Goal: Task Accomplishment & Management: Complete application form

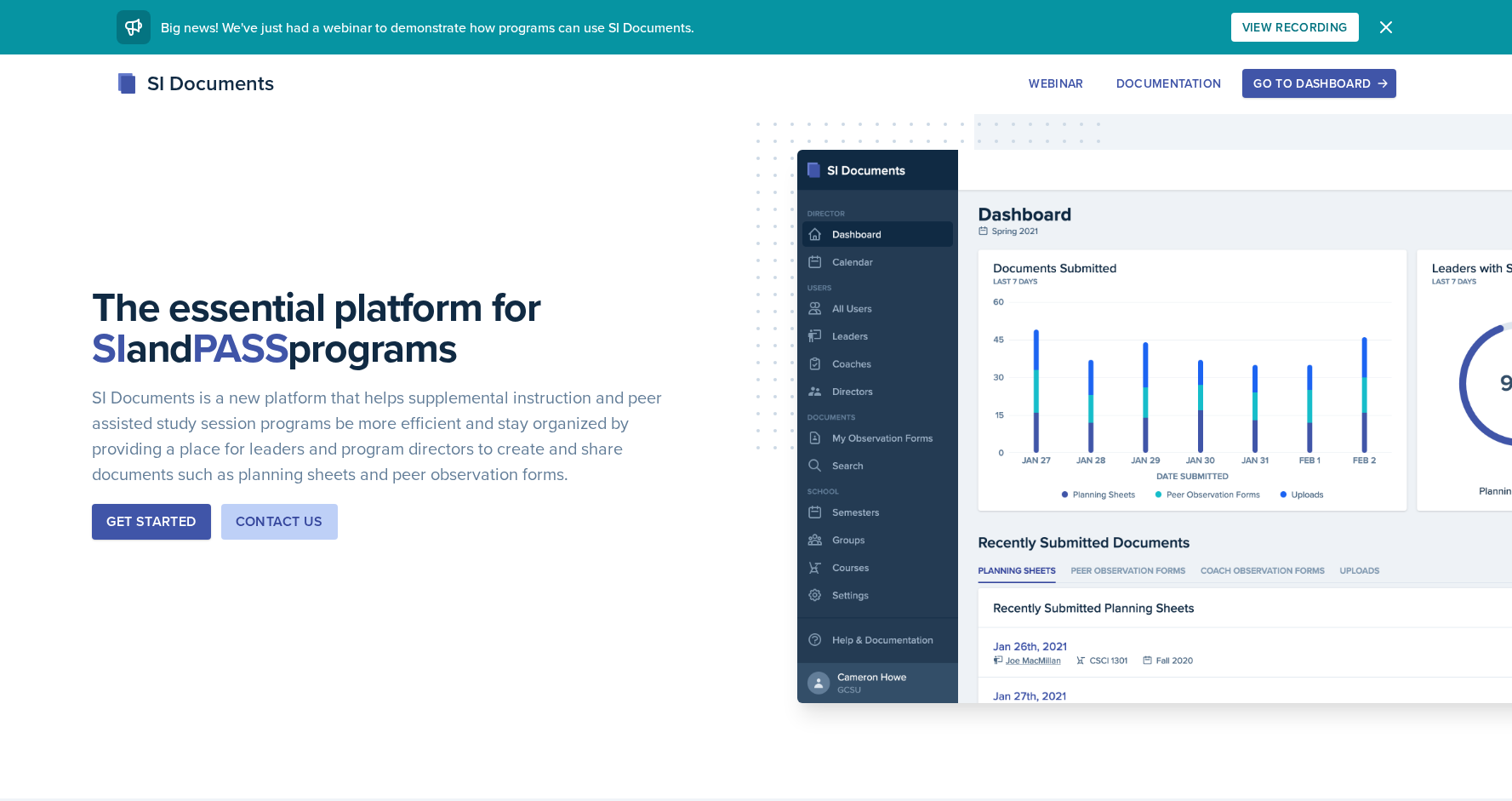
click at [174, 512] on div "Get Started" at bounding box center [151, 521] width 90 height 20
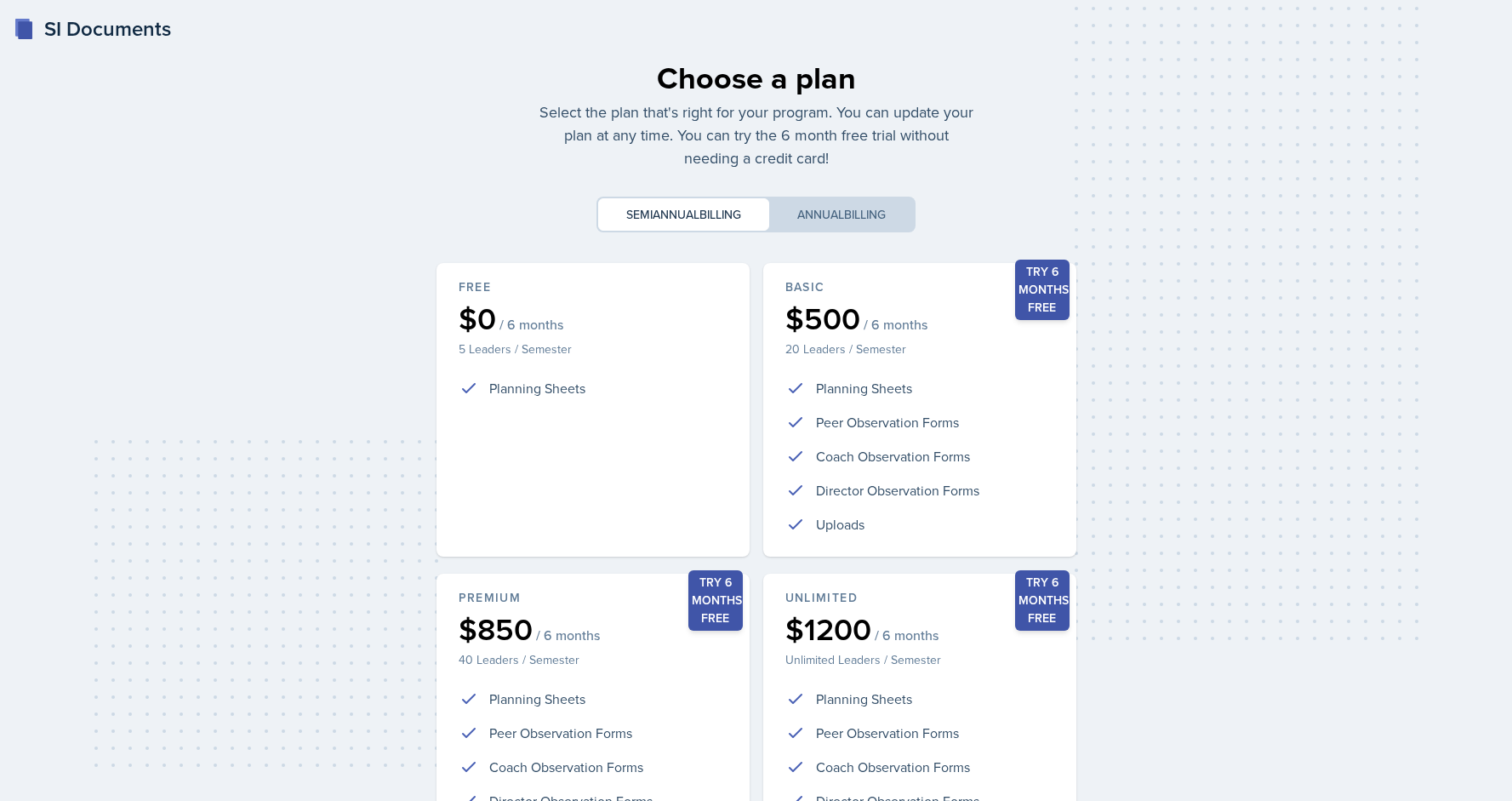
click at [51, 28] on div "SI Documents" at bounding box center [92, 28] width 157 height 30
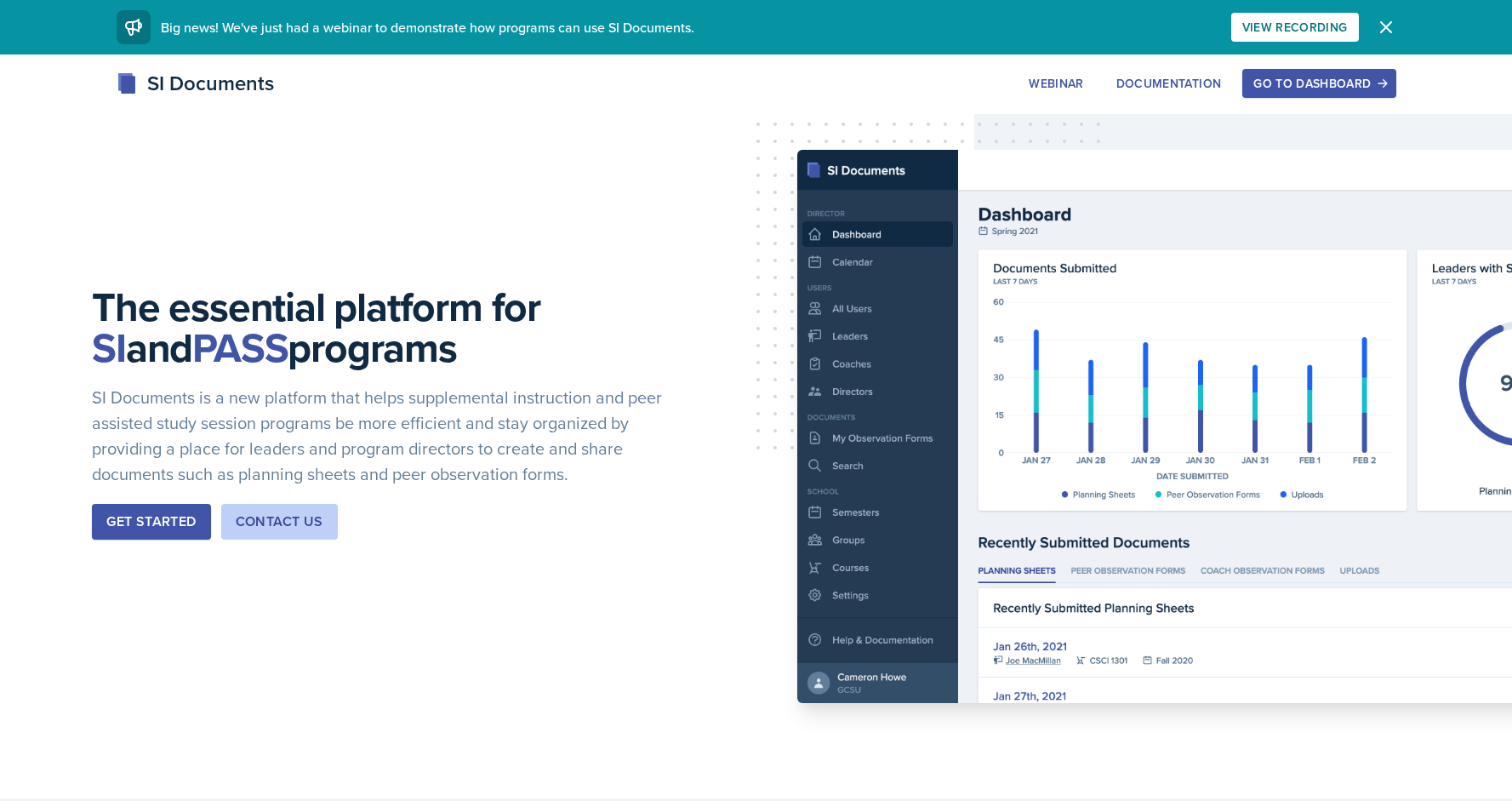
click at [1279, 79] on div "Go to Dashboard" at bounding box center [1318, 83] width 131 height 13
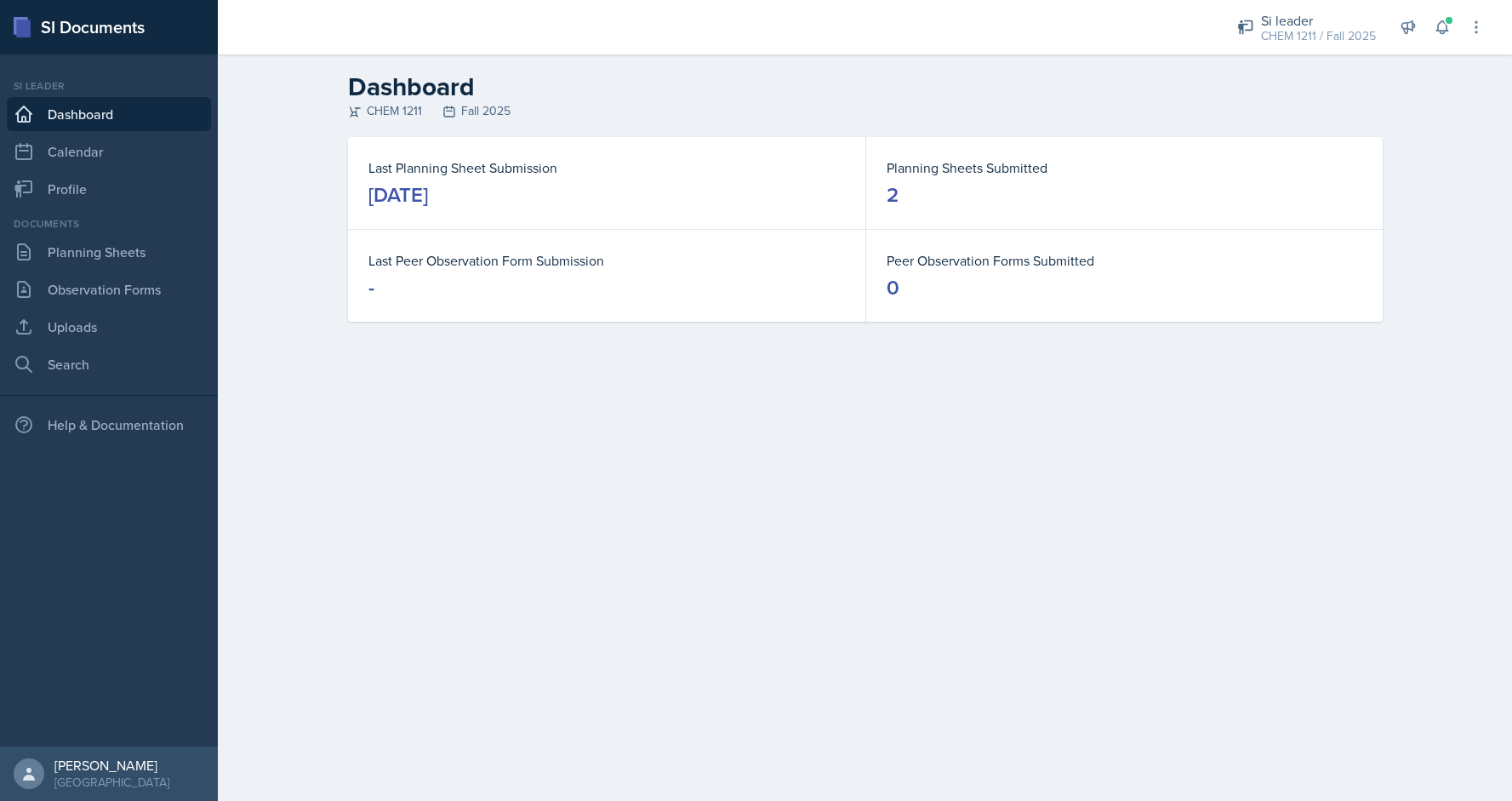
click at [98, 271] on div "Documents Planning Sheets Observation Forms Uploads Search" at bounding box center [109, 299] width 204 height 165
click at [110, 257] on link "Planning Sheets" at bounding box center [109, 252] width 204 height 34
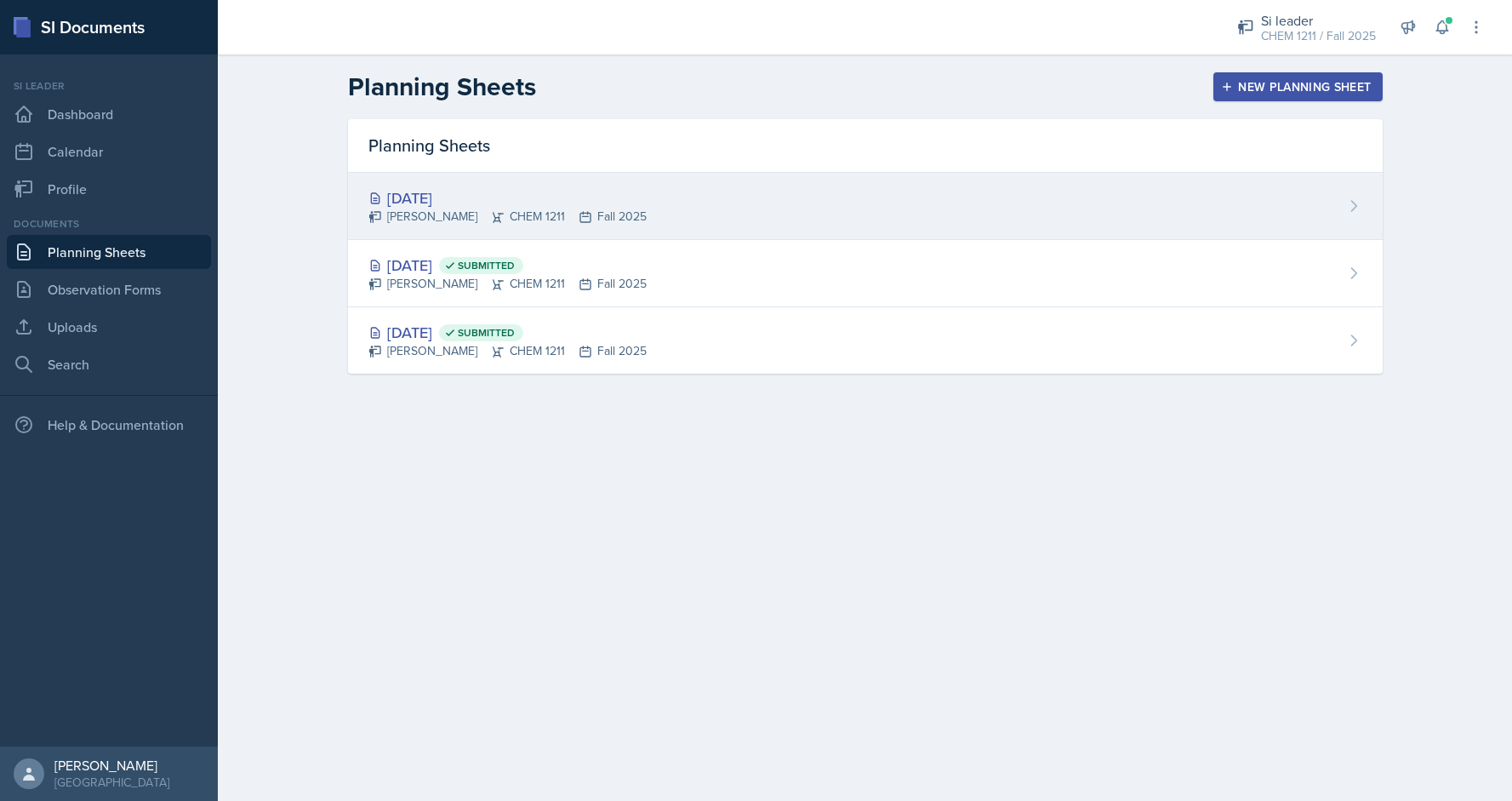
click at [530, 204] on div "[DATE]" at bounding box center [508, 198] width 278 height 23
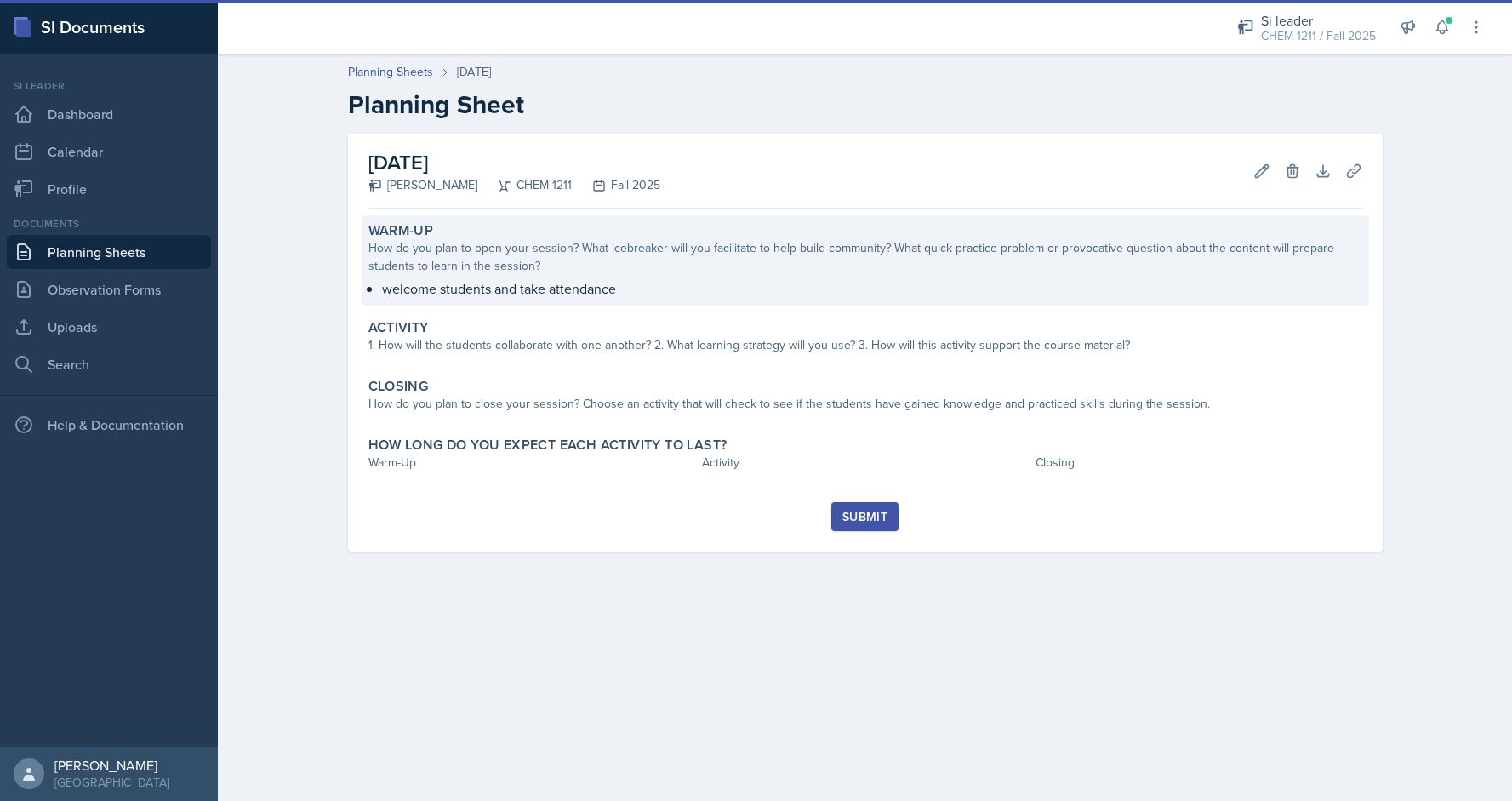
click at [516, 257] on div "How do you plan to open your session? What icebreaker will you facilitate to he…" at bounding box center [866, 257] width 994 height 36
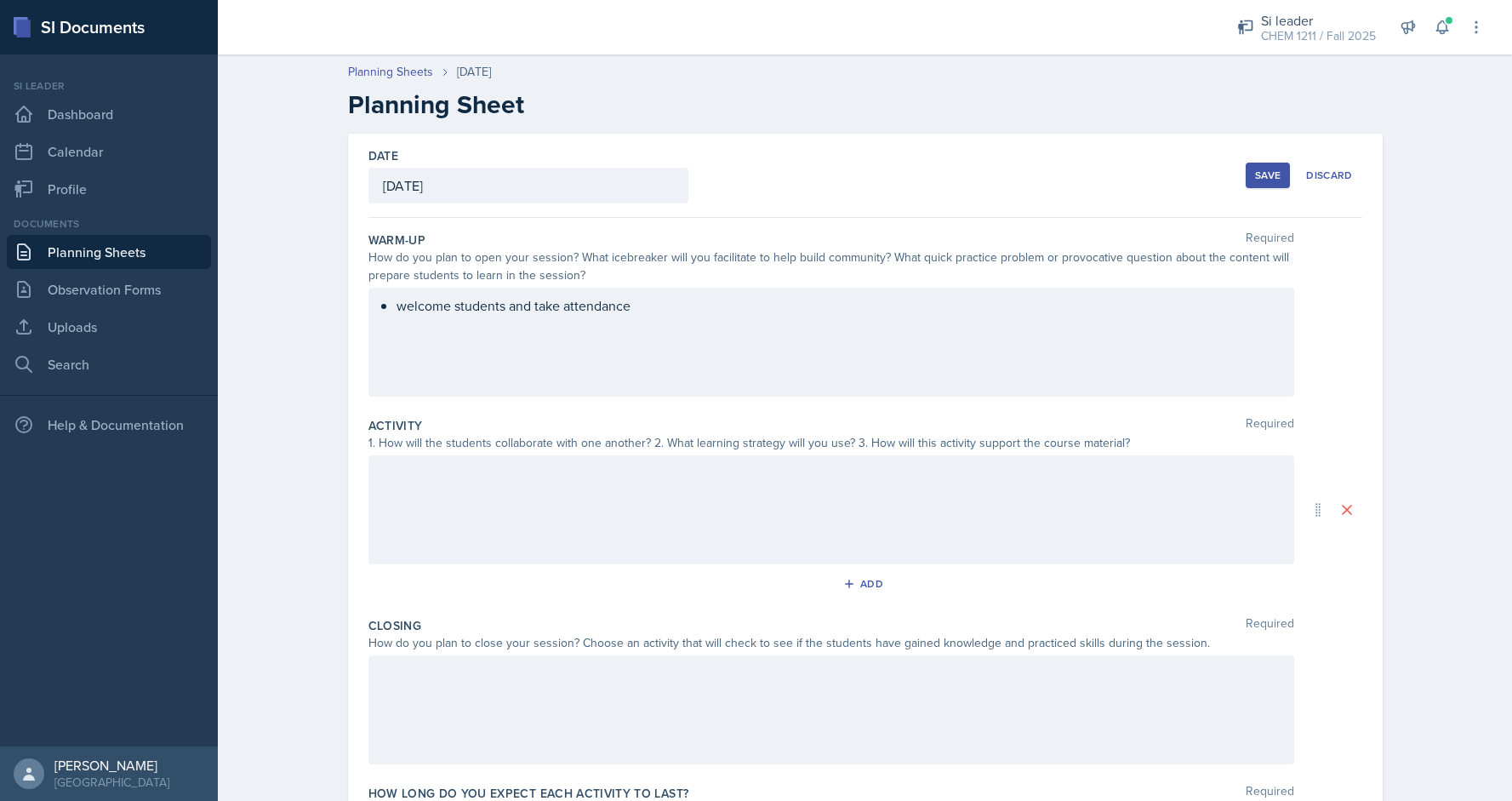
click at [689, 305] on div "welcome students and take attendance" at bounding box center [832, 342] width 926 height 109
click at [601, 493] on div at bounding box center [832, 509] width 926 height 109
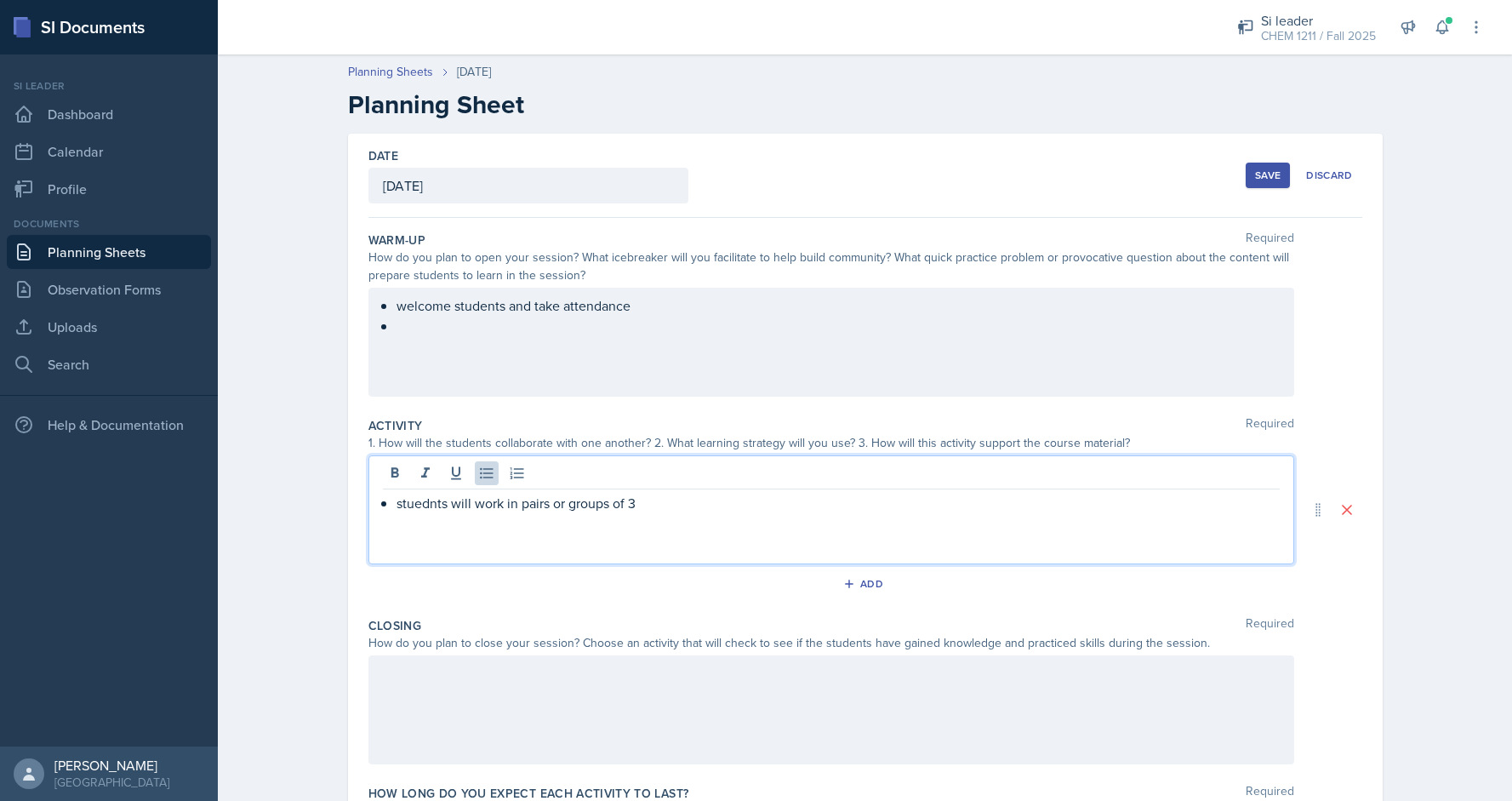
click at [418, 493] on p "stuednts will work in pairs or groups of 3" at bounding box center [838, 502] width 884 height 20
click at [426, 504] on p "stuednts will work in pairs or groups of 3" at bounding box center [838, 502] width 884 height 20
click at [438, 506] on p "stuednts will work in pairs or groups of 3" at bounding box center [838, 502] width 884 height 20
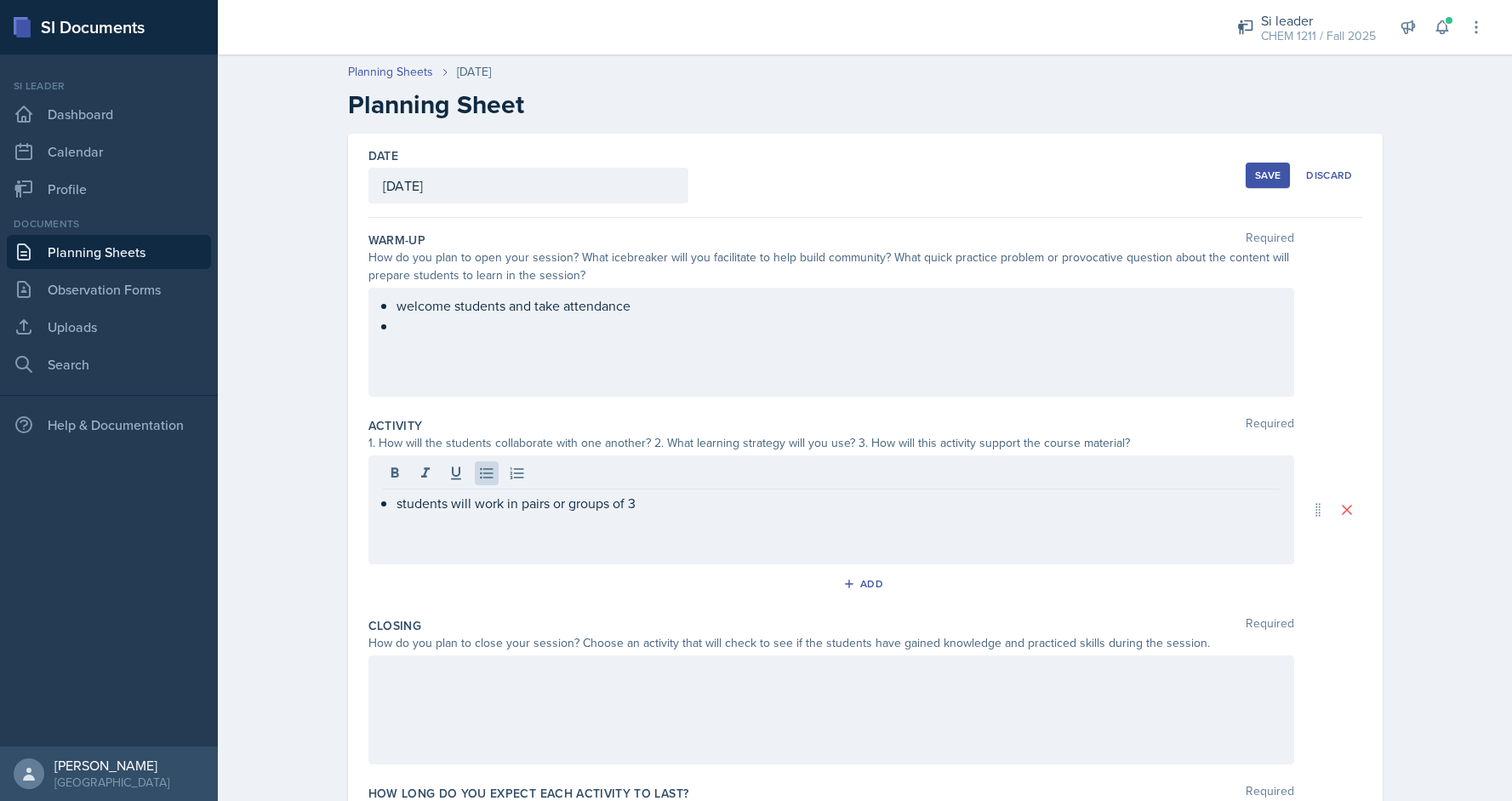
drag, startPoint x: 658, startPoint y: 517, endPoint x: 556, endPoint y: 509, distance: 102.3
click at [556, 509] on div "students will work in pairs or groups of 3" at bounding box center [832, 509] width 926 height 109
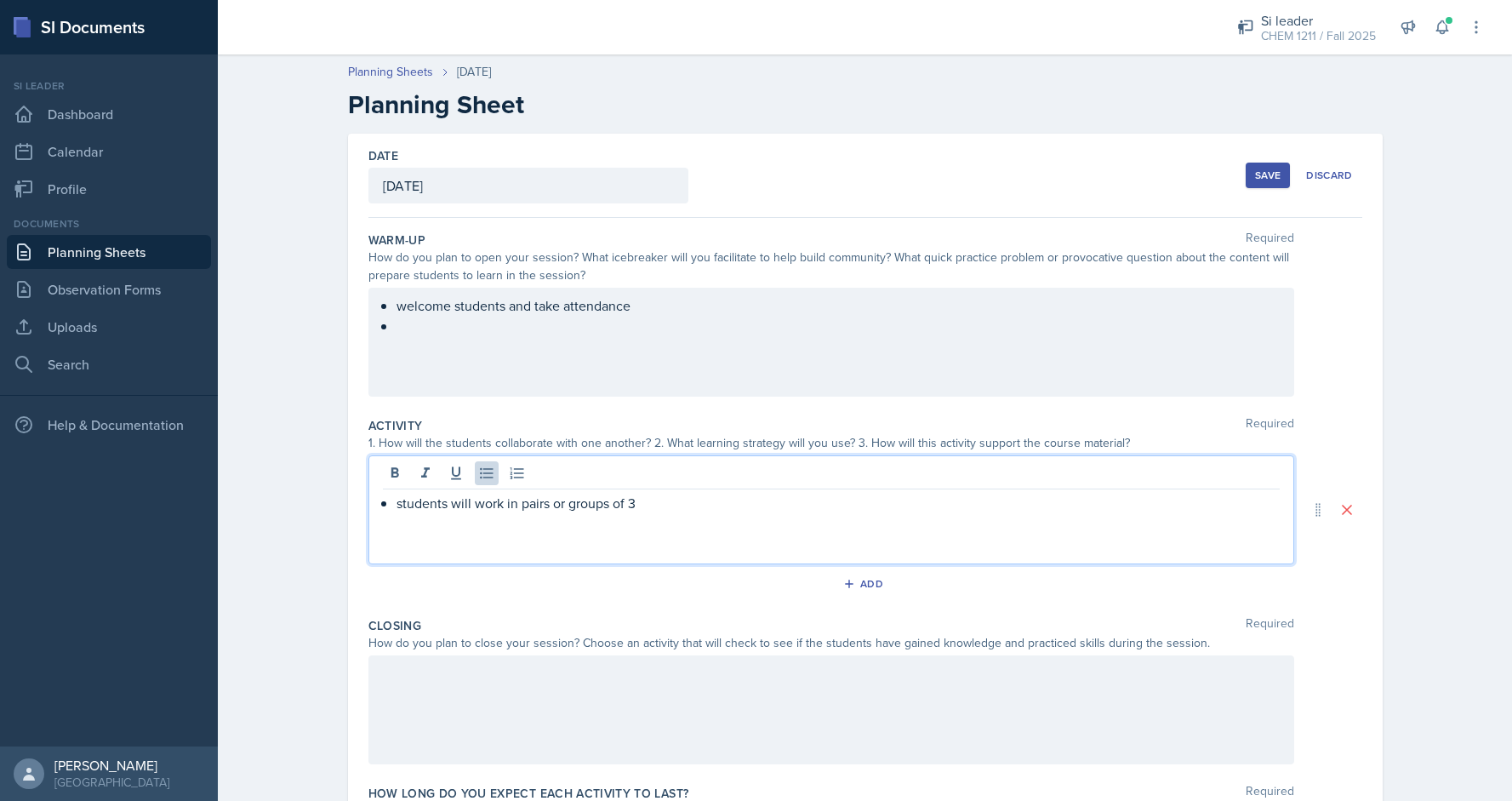
drag, startPoint x: 552, startPoint y: 508, endPoint x: 639, endPoint y: 502, distance: 87.2
click at [639, 502] on p "students will work in pairs or groups of 3" at bounding box center [838, 502] width 884 height 20
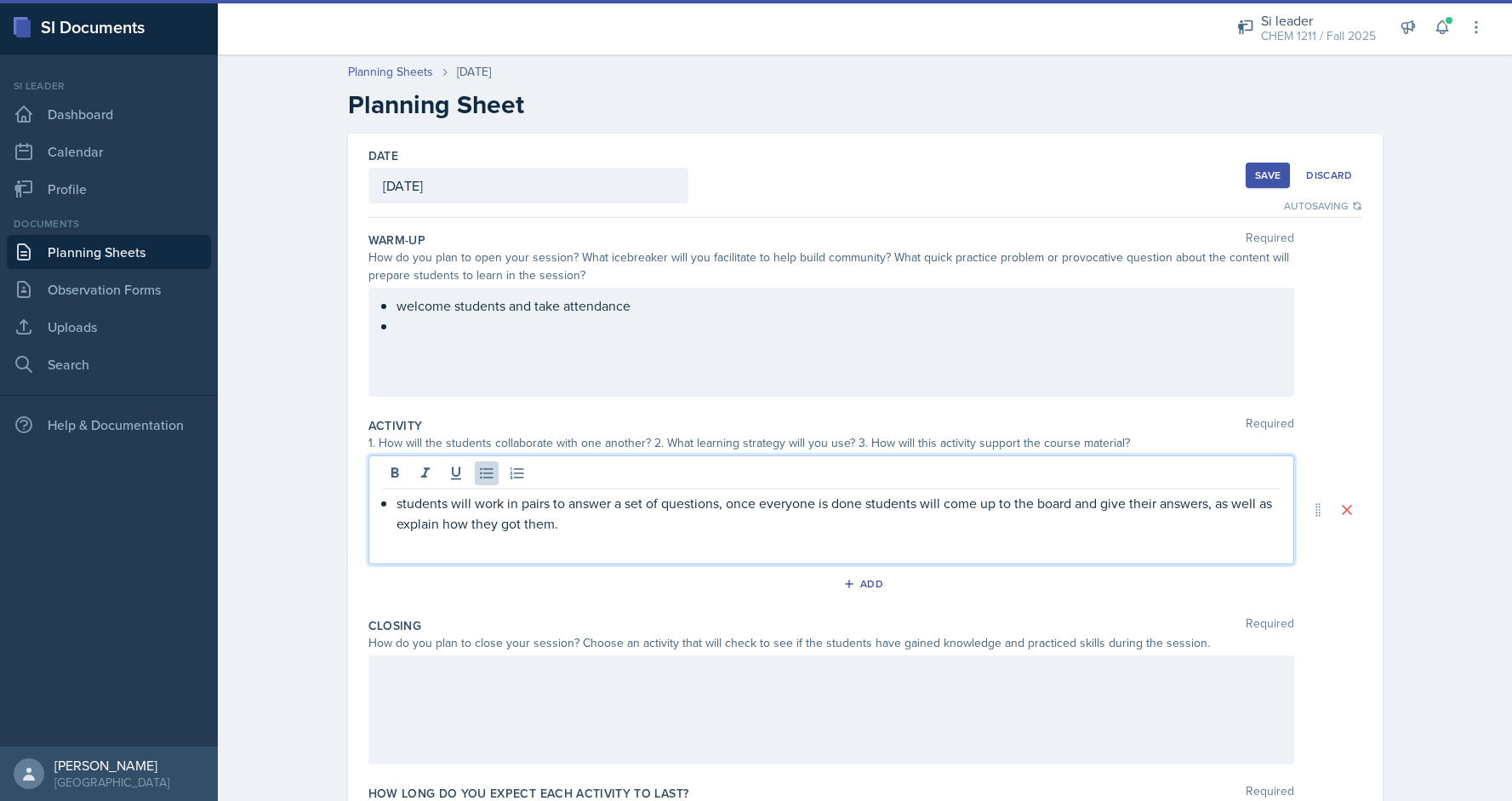
click at [514, 715] on div at bounding box center [832, 709] width 926 height 109
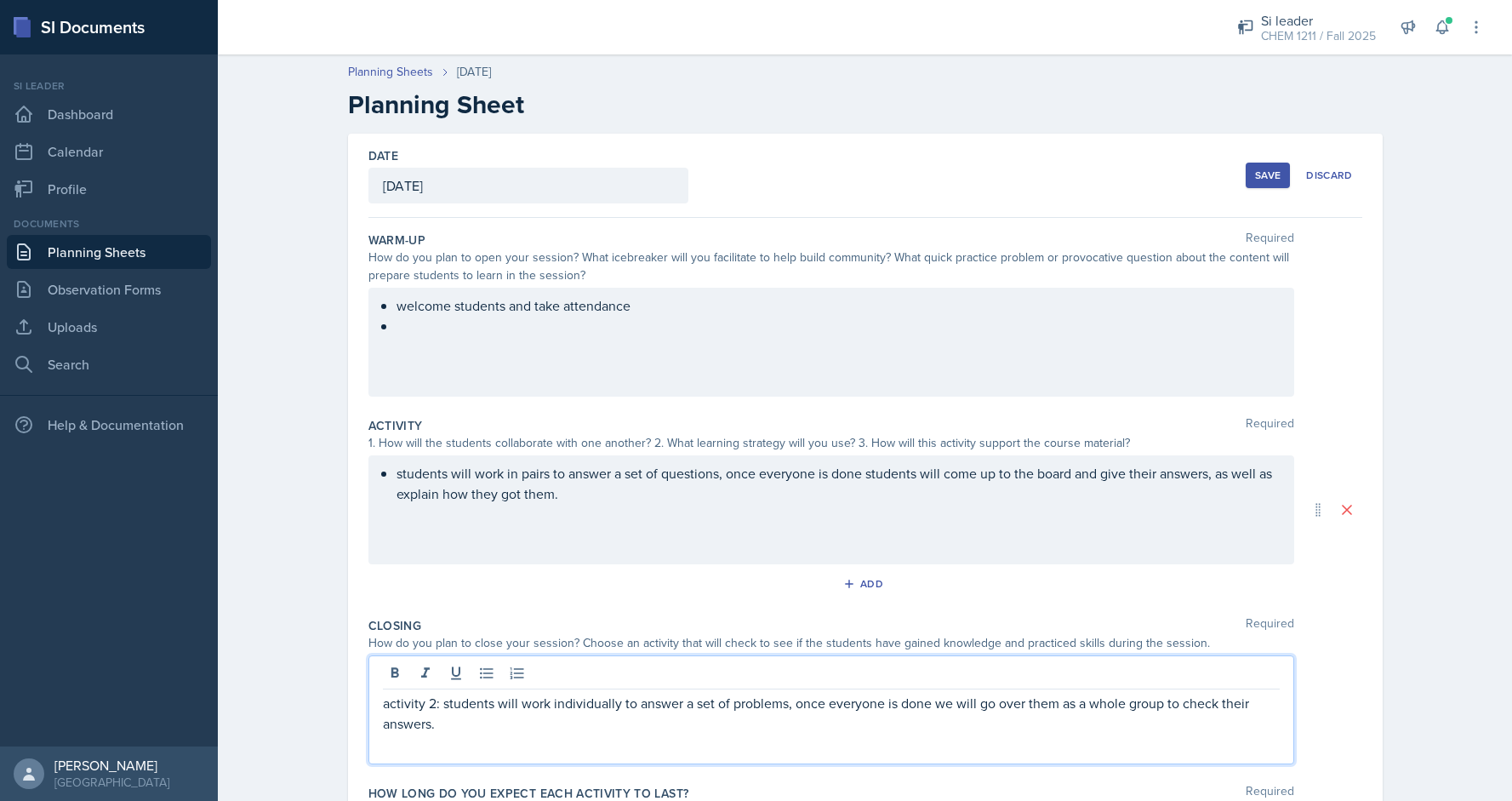
click at [785, 706] on p "activity 2: students will work individually to answer a set of problems, once e…" at bounding box center [831, 713] width 897 height 41
click at [572, 340] on div "welcome students and take attendance" at bounding box center [832, 342] width 926 height 109
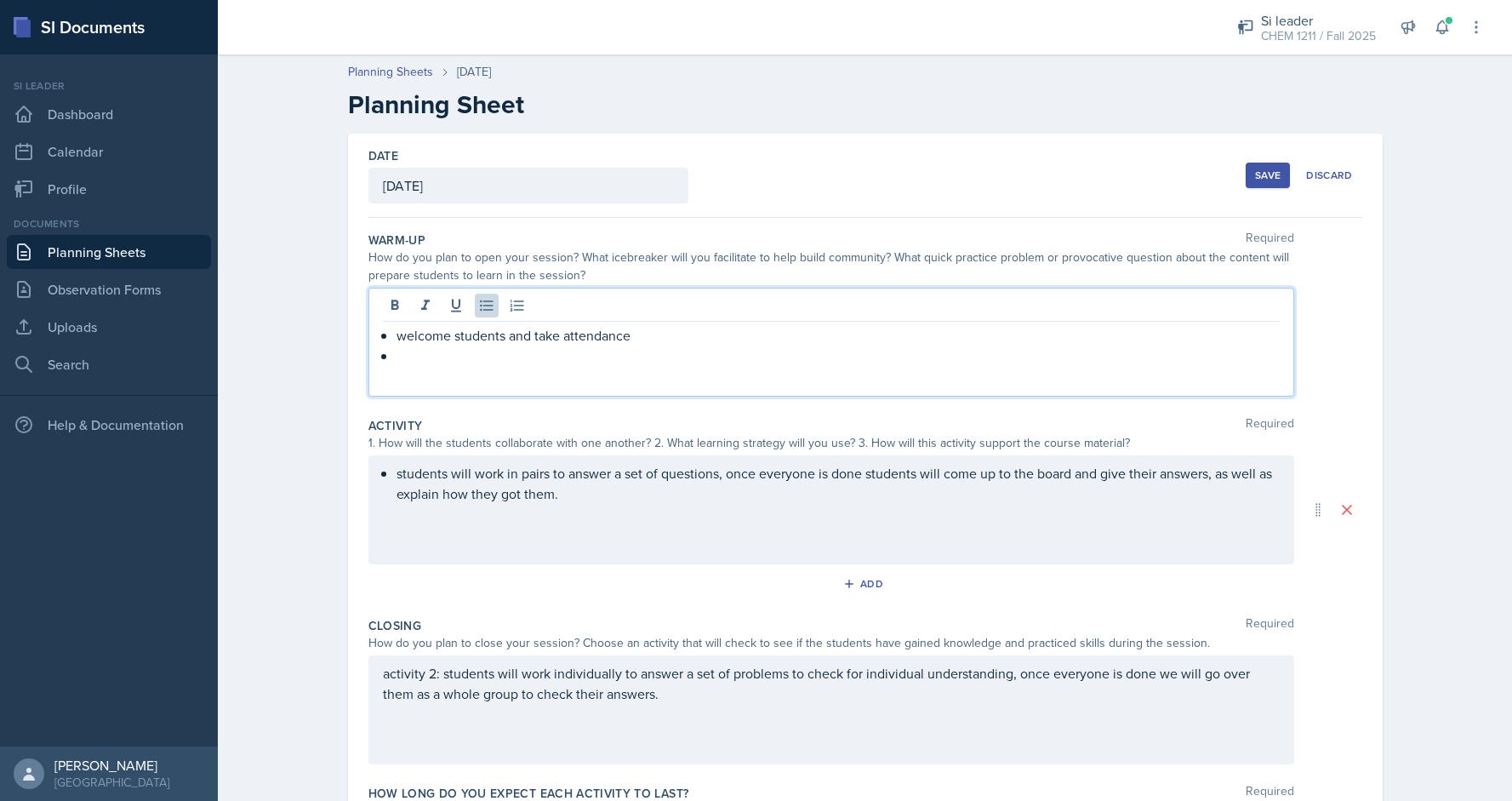
click at [396, 468] on div "students will work in pairs to answer a set of questions, once everyone is done…" at bounding box center [832, 509] width 926 height 109
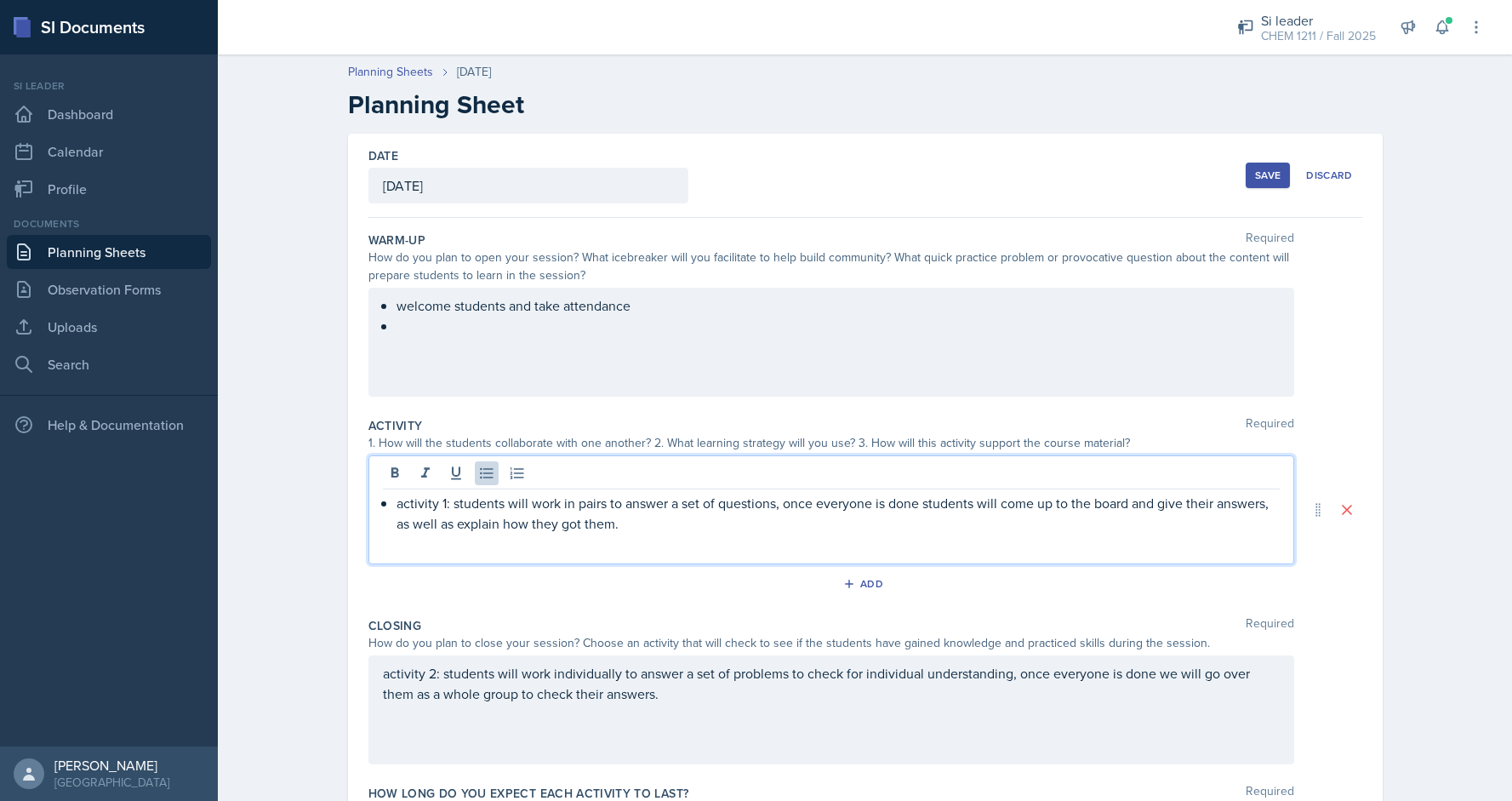
click at [435, 328] on ul "welcome students and take attendance" at bounding box center [838, 316] width 884 height 41
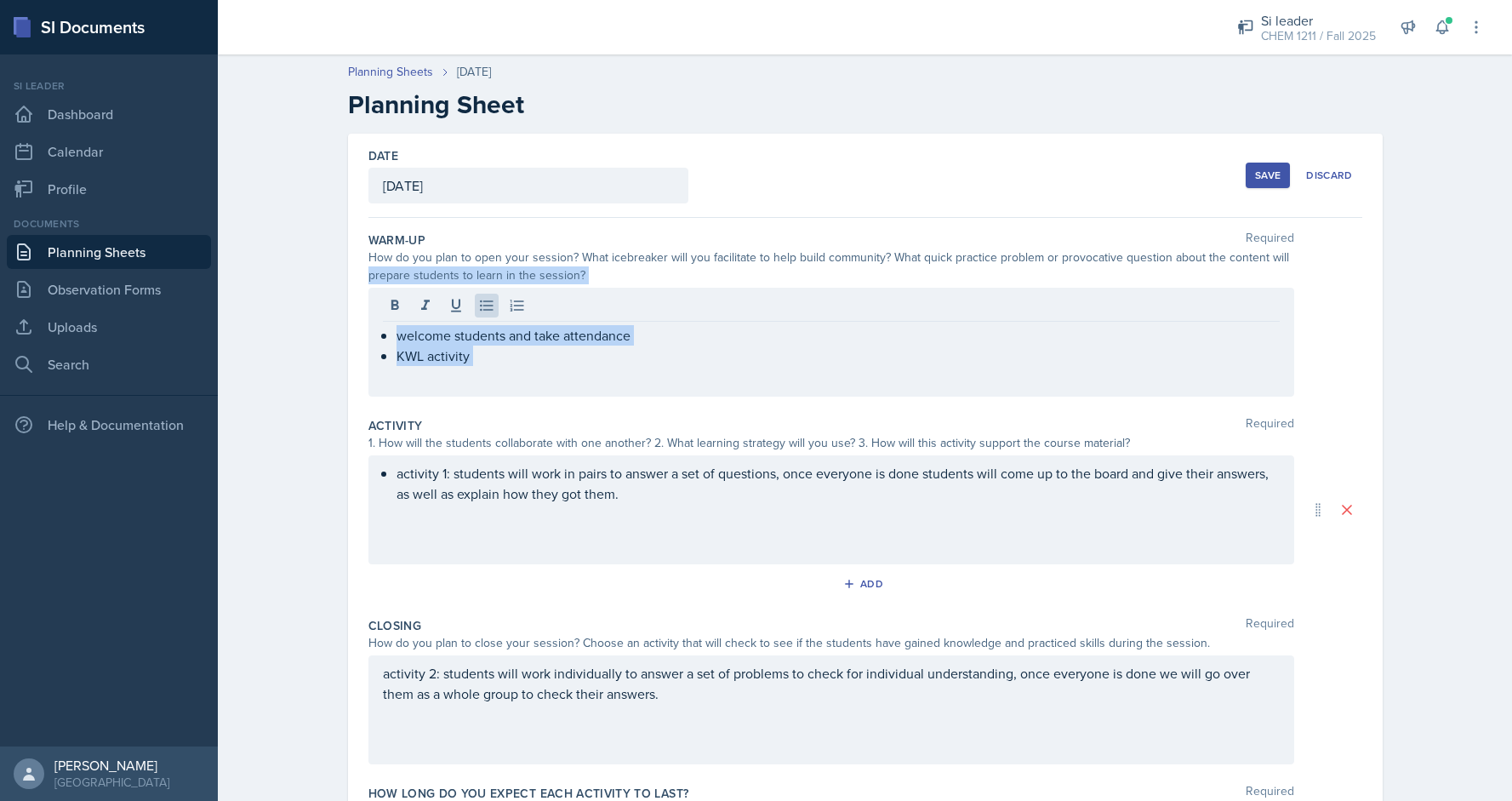
drag, startPoint x: 1511, startPoint y: 259, endPoint x: 1510, endPoint y: 365, distance: 106.0
click at [1510, 365] on div "Planning Sheets [DATE] Planning Sheet Date [DATE] [DATE] 31 1 2 3 4 5 6 7 8 9 1…" at bounding box center [865, 486] width 1294 height 881
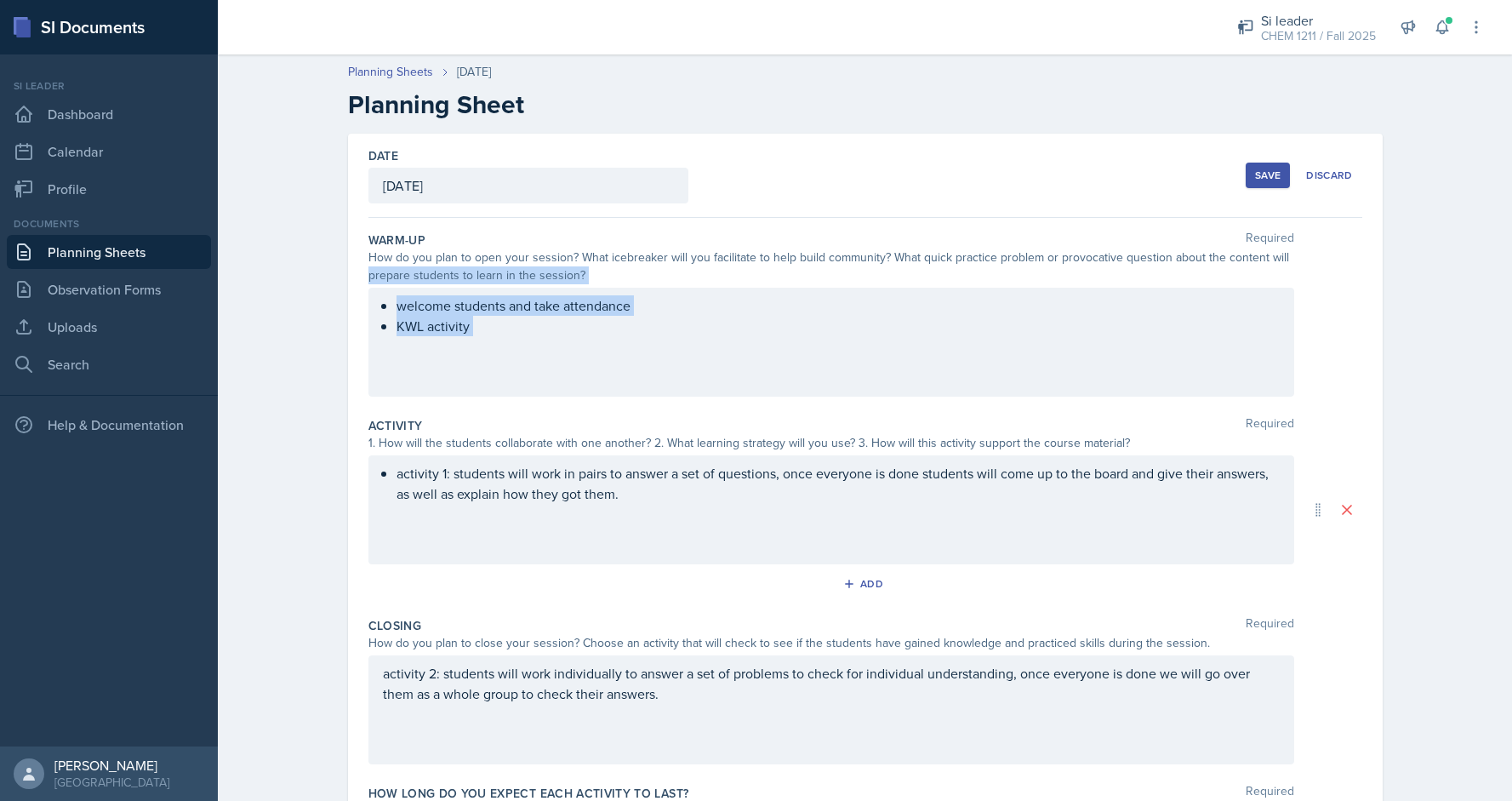
click at [1406, 361] on div "Date [DATE] [DATE] 31 1 2 3 4 5 6 7 8 9 10 11 12 13 14 15 16 17 18 19 20 21 22 …" at bounding box center [865, 530] width 1089 height 793
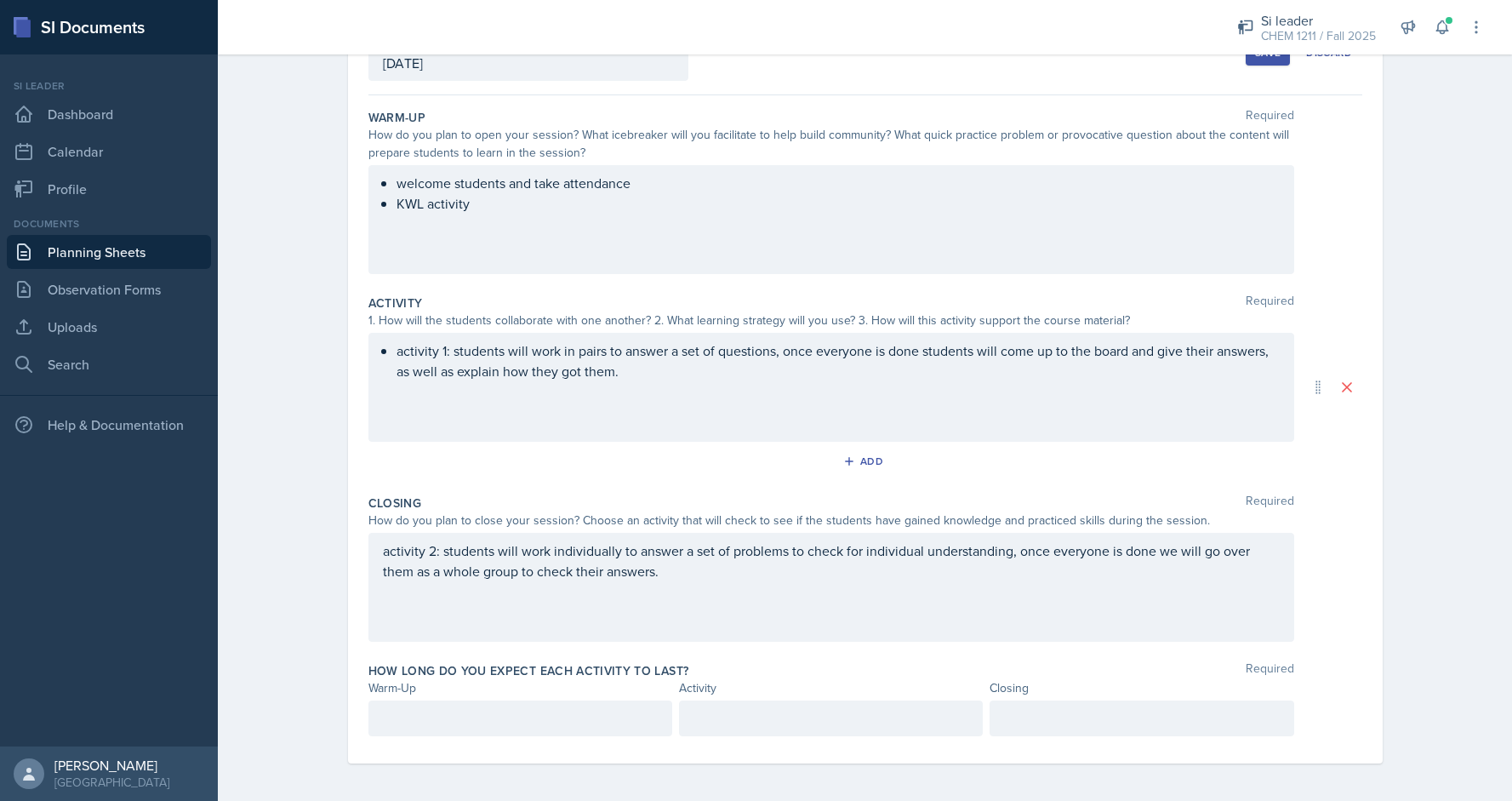
scroll to position [124, 0]
click at [484, 713] on p at bounding box center [520, 717] width 275 height 20
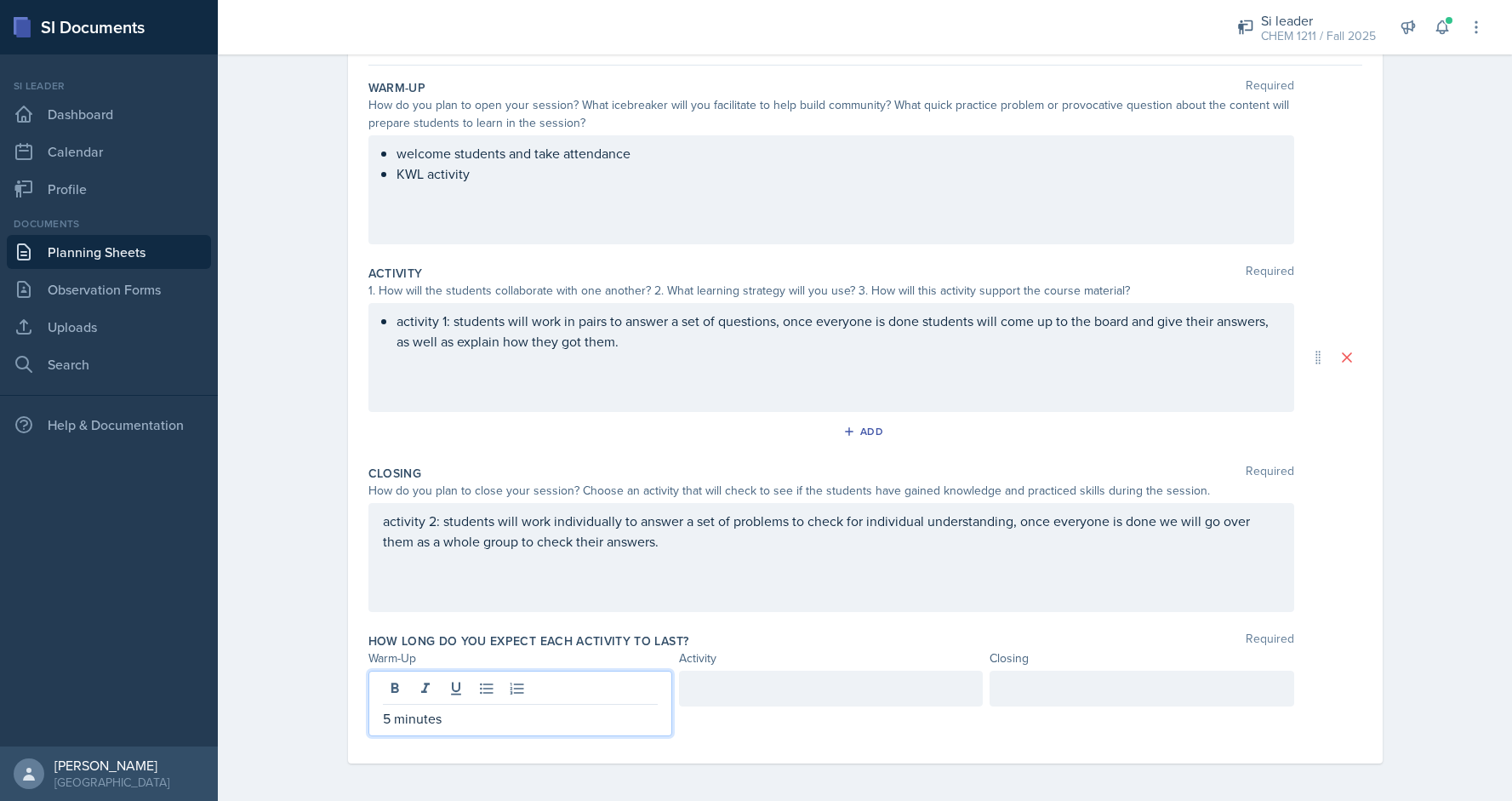
click at [744, 691] on div at bounding box center [831, 688] width 304 height 36
click at [1129, 685] on div at bounding box center [1141, 688] width 304 height 36
click at [1511, 569] on div "Planning Sheets [DATE] Planning Sheet Date [DATE] [DATE] 31 1 2 3 4 5 6 7 8 9 1…" at bounding box center [865, 348] width 1294 height 910
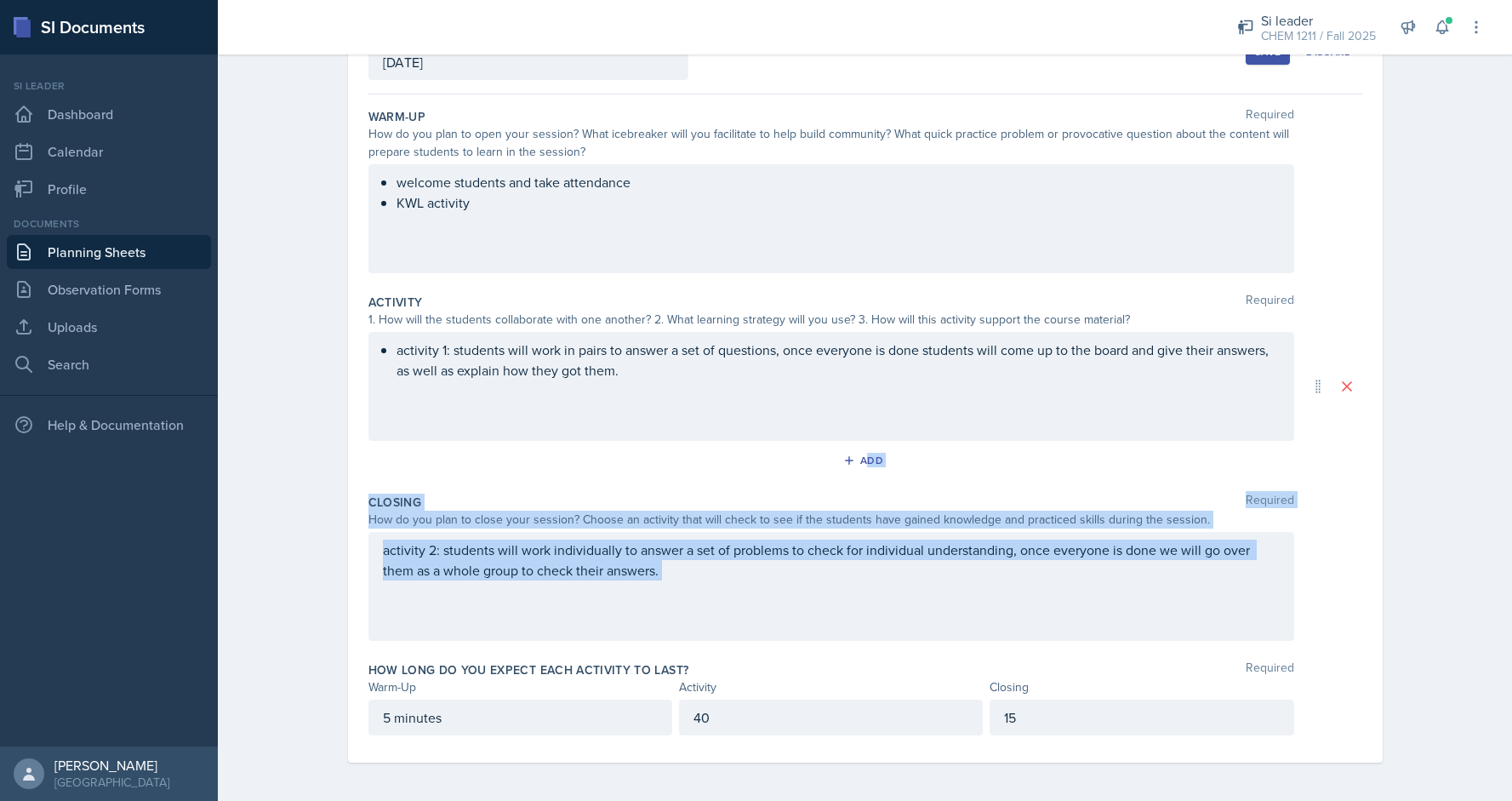
drag, startPoint x: 1511, startPoint y: 545, endPoint x: 1505, endPoint y: 418, distance: 127.1
click at [1505, 418] on div "Planning Sheets [DATE] Planning Sheet Date [DATE] [DATE] 31 1 2 3 4 5 6 7 8 9 1…" at bounding box center [865, 363] width 1294 height 881
click at [1458, 381] on div "Planning Sheets [DATE] Planning Sheet Date [DATE] [DATE] 31 1 2 3 4 5 6 7 8 9 1…" at bounding box center [865, 363] width 1294 height 881
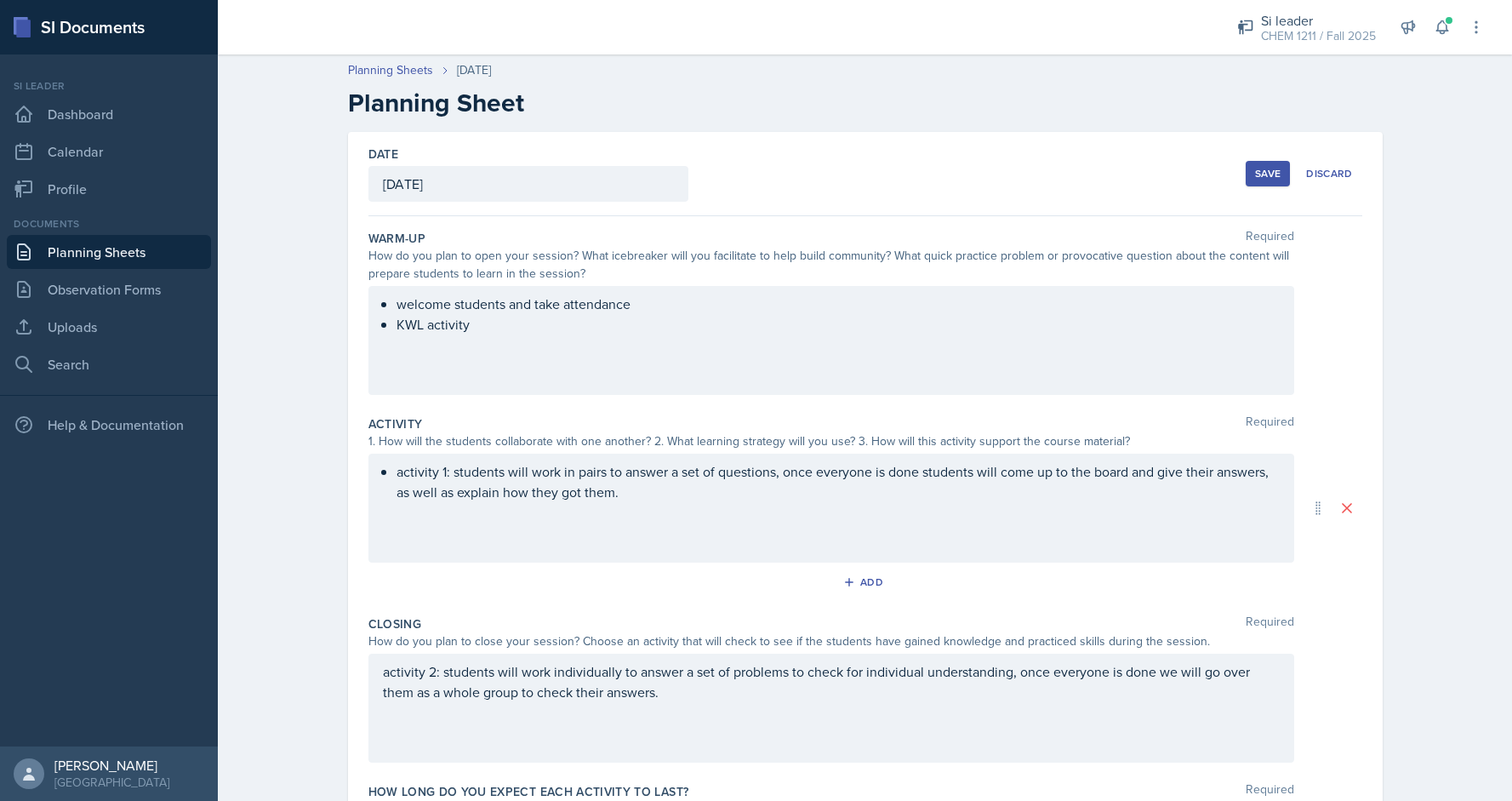
scroll to position [0, 0]
click at [1249, 178] on button "Save" at bounding box center [1268, 175] width 44 height 26
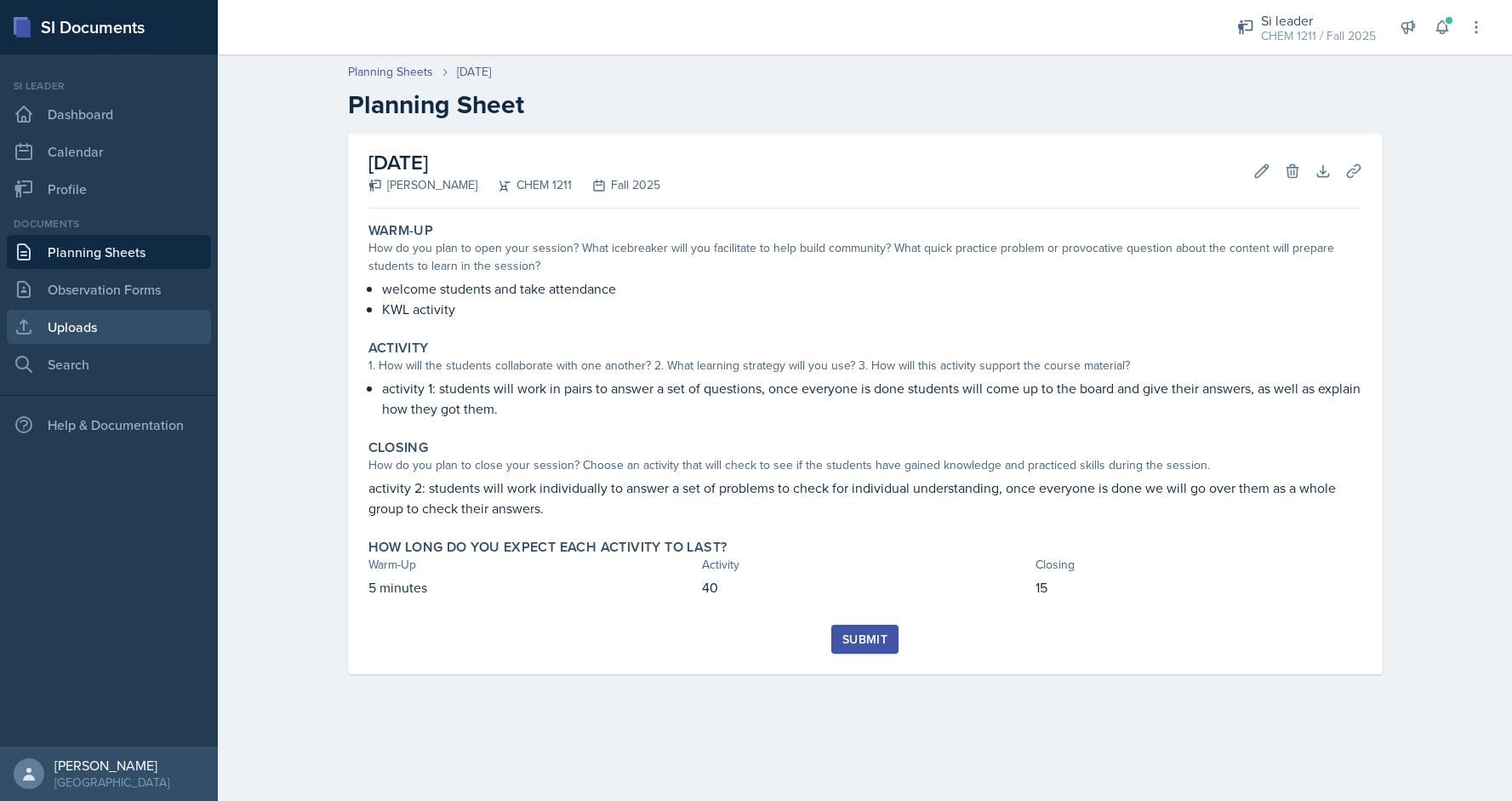
click at [110, 316] on link "Uploads" at bounding box center [109, 326] width 204 height 34
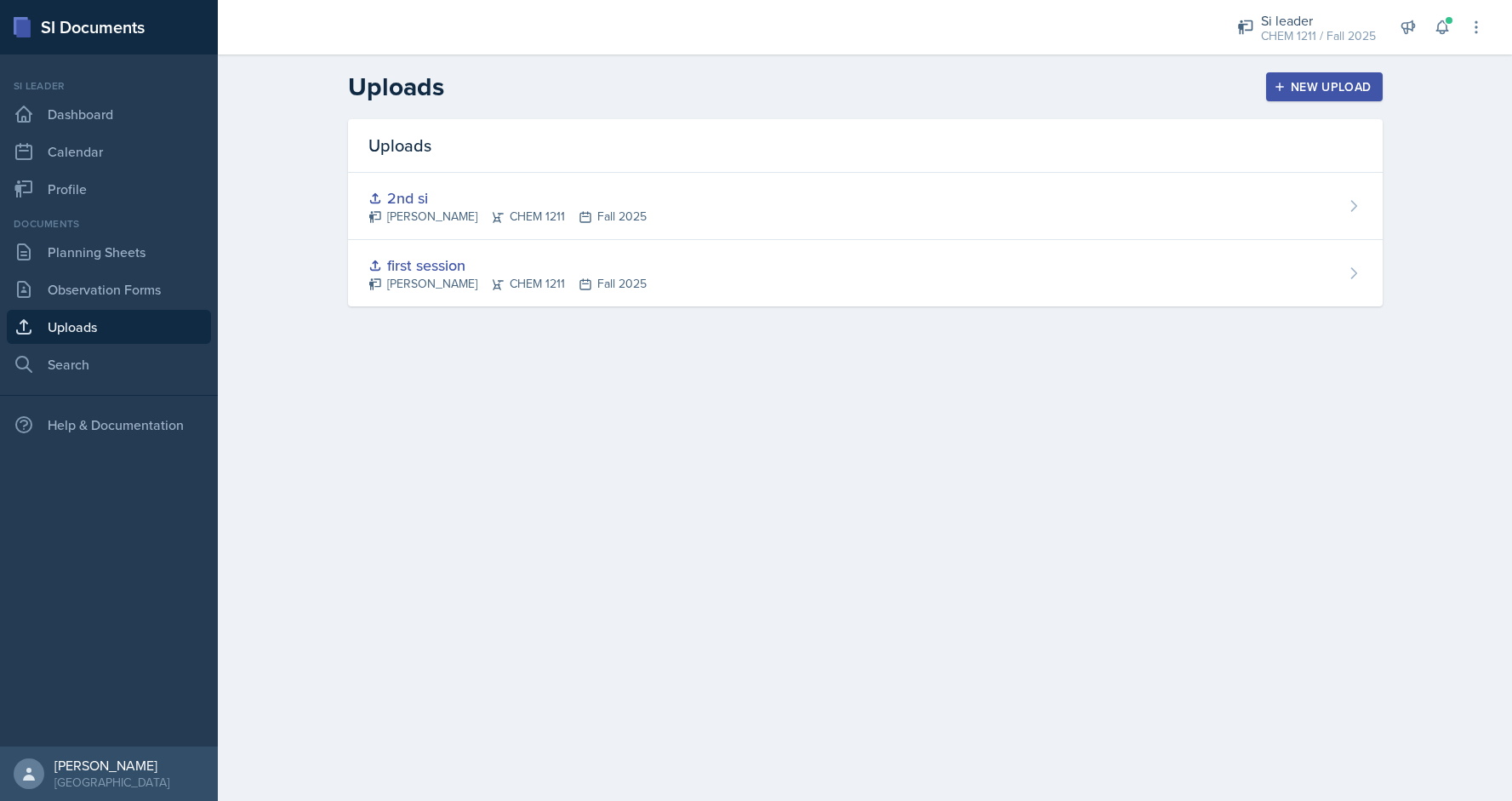
click at [1276, 92] on button "New Upload" at bounding box center [1324, 86] width 116 height 29
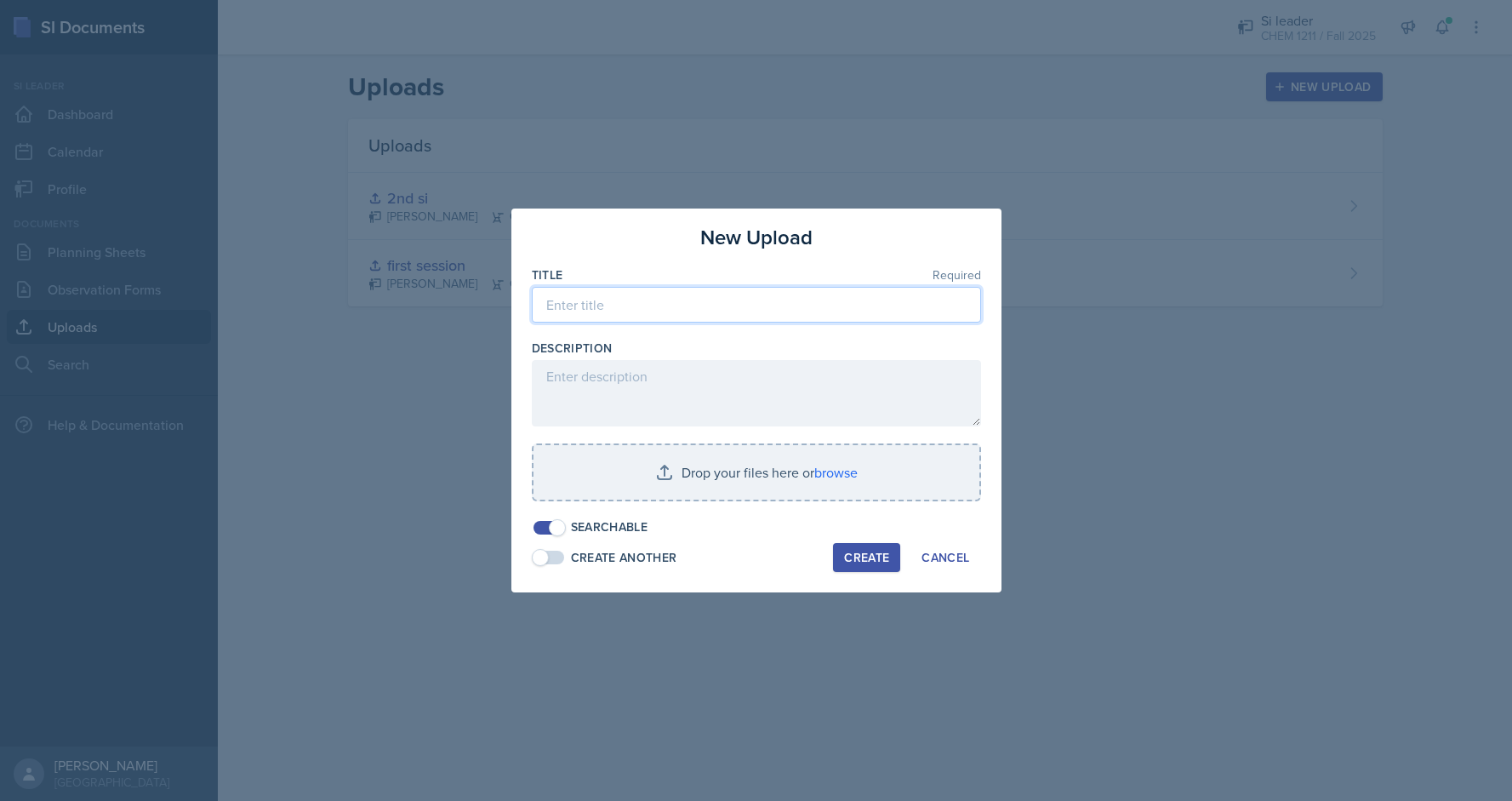
click at [671, 304] on input at bounding box center [756, 305] width 450 height 36
type input "3"
type input "3rd"
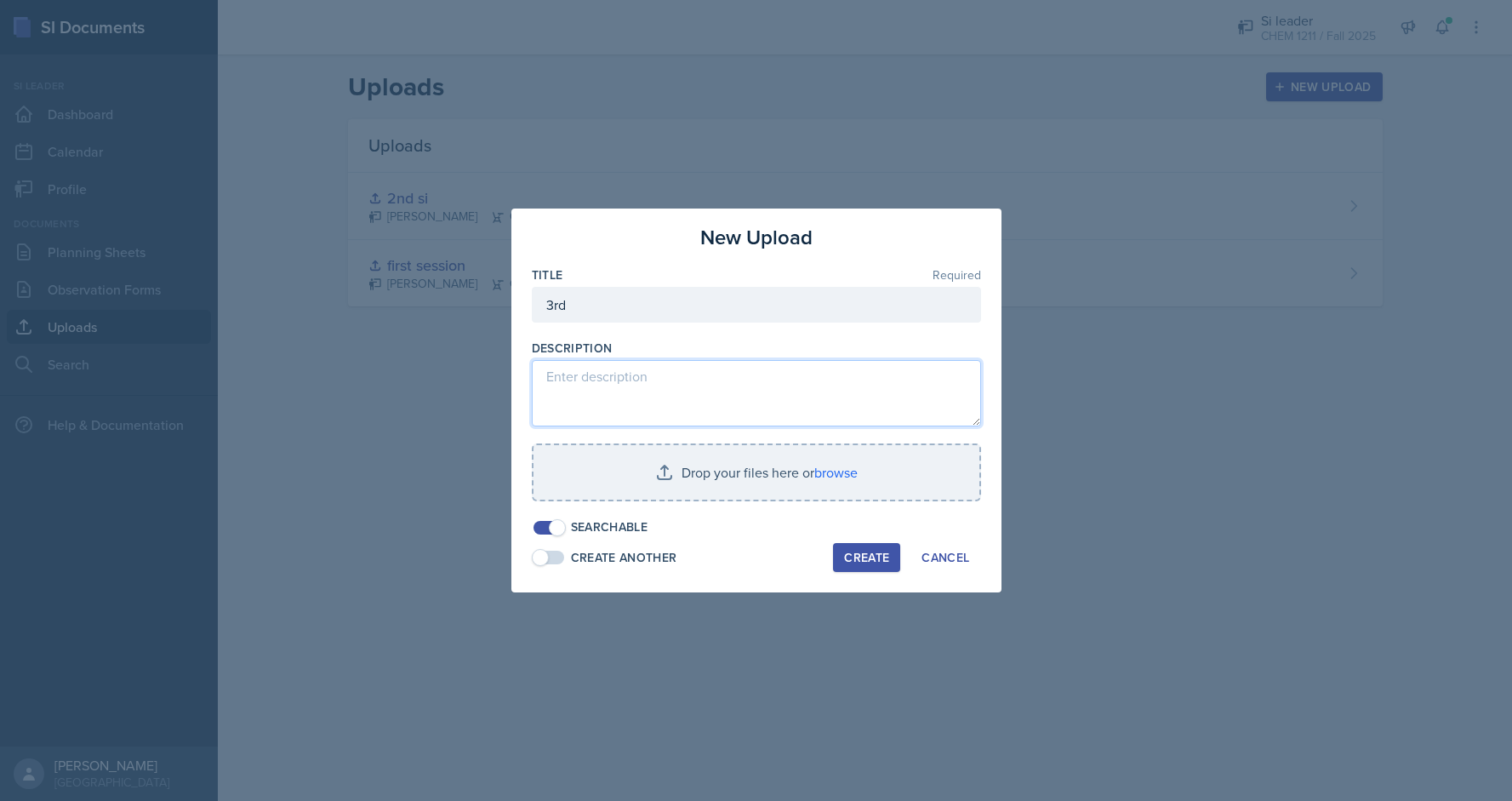
click at [602, 404] on textarea at bounding box center [756, 393] width 450 height 67
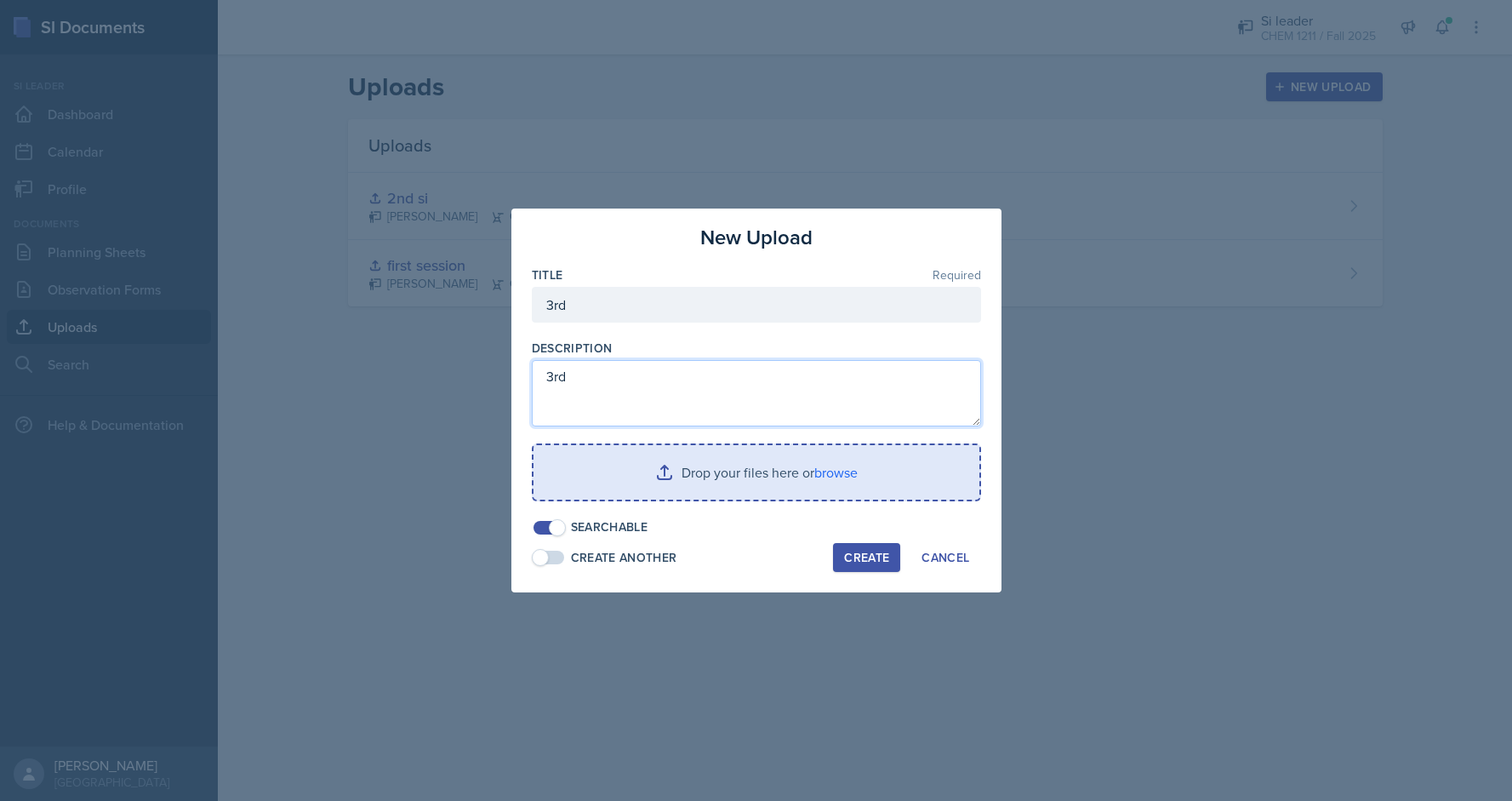
type textarea "3rd"
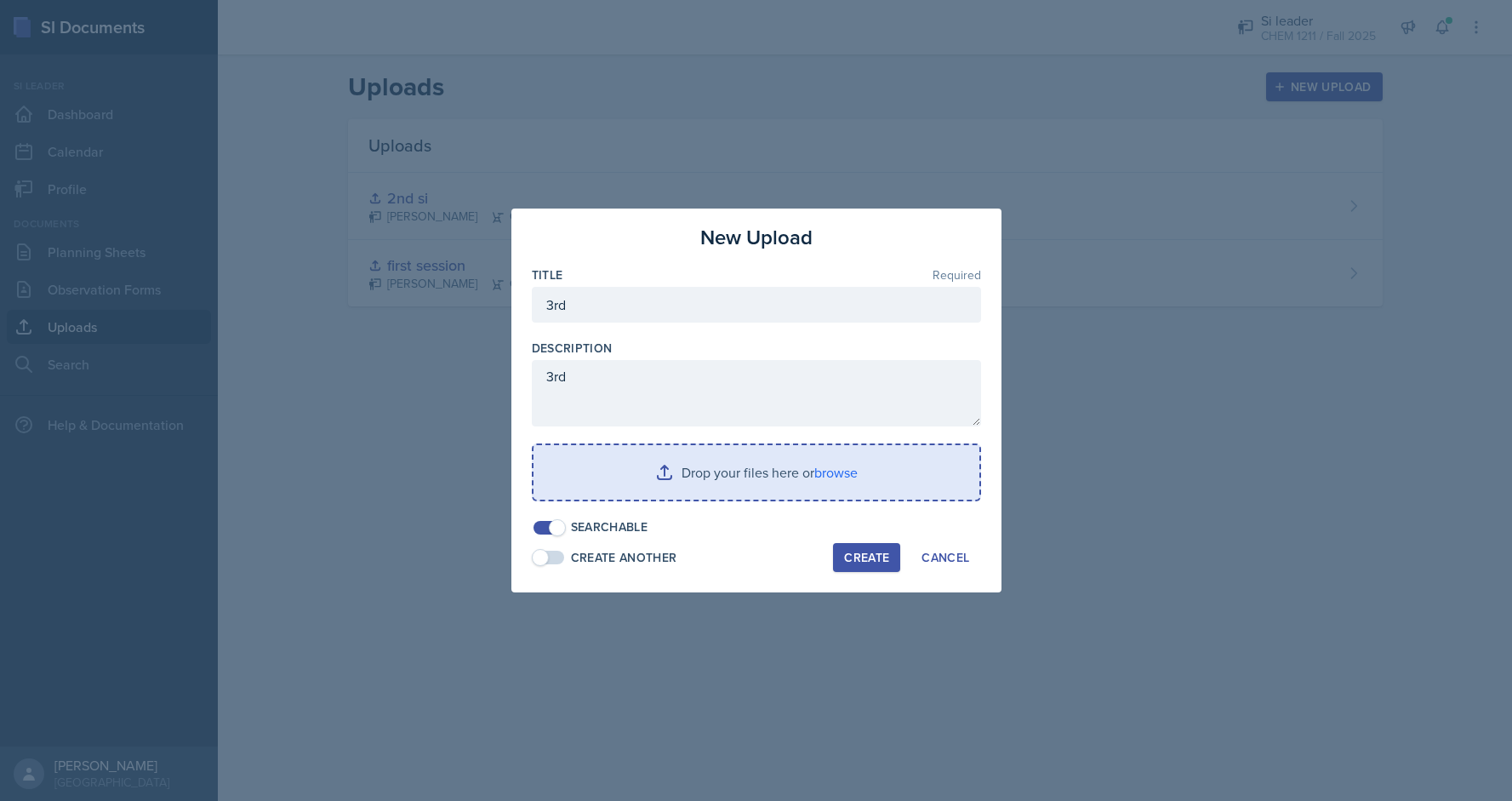
click at [620, 455] on input "file" at bounding box center [756, 472] width 446 height 54
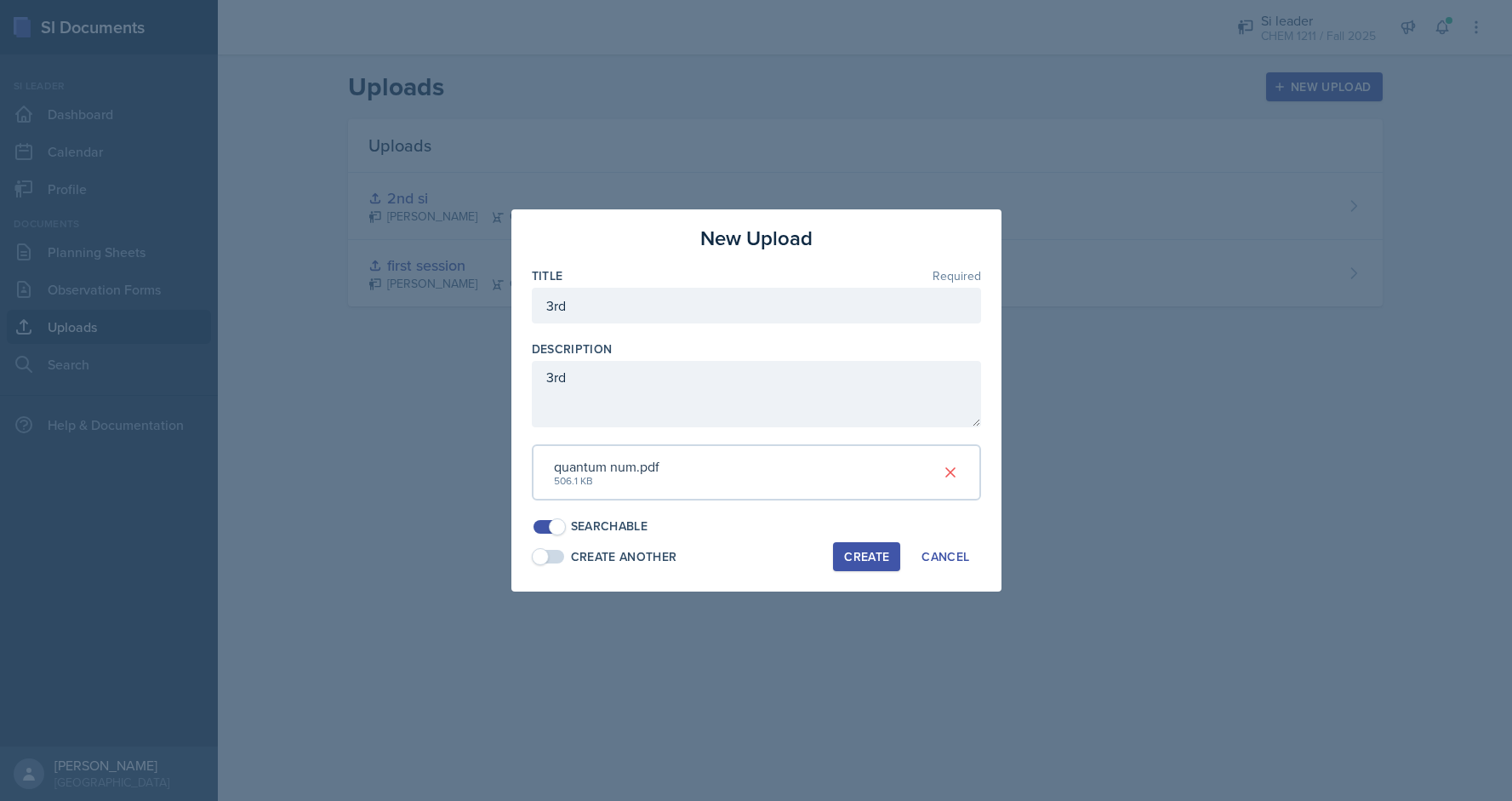
click at [864, 556] on div "Create" at bounding box center [867, 556] width 45 height 13
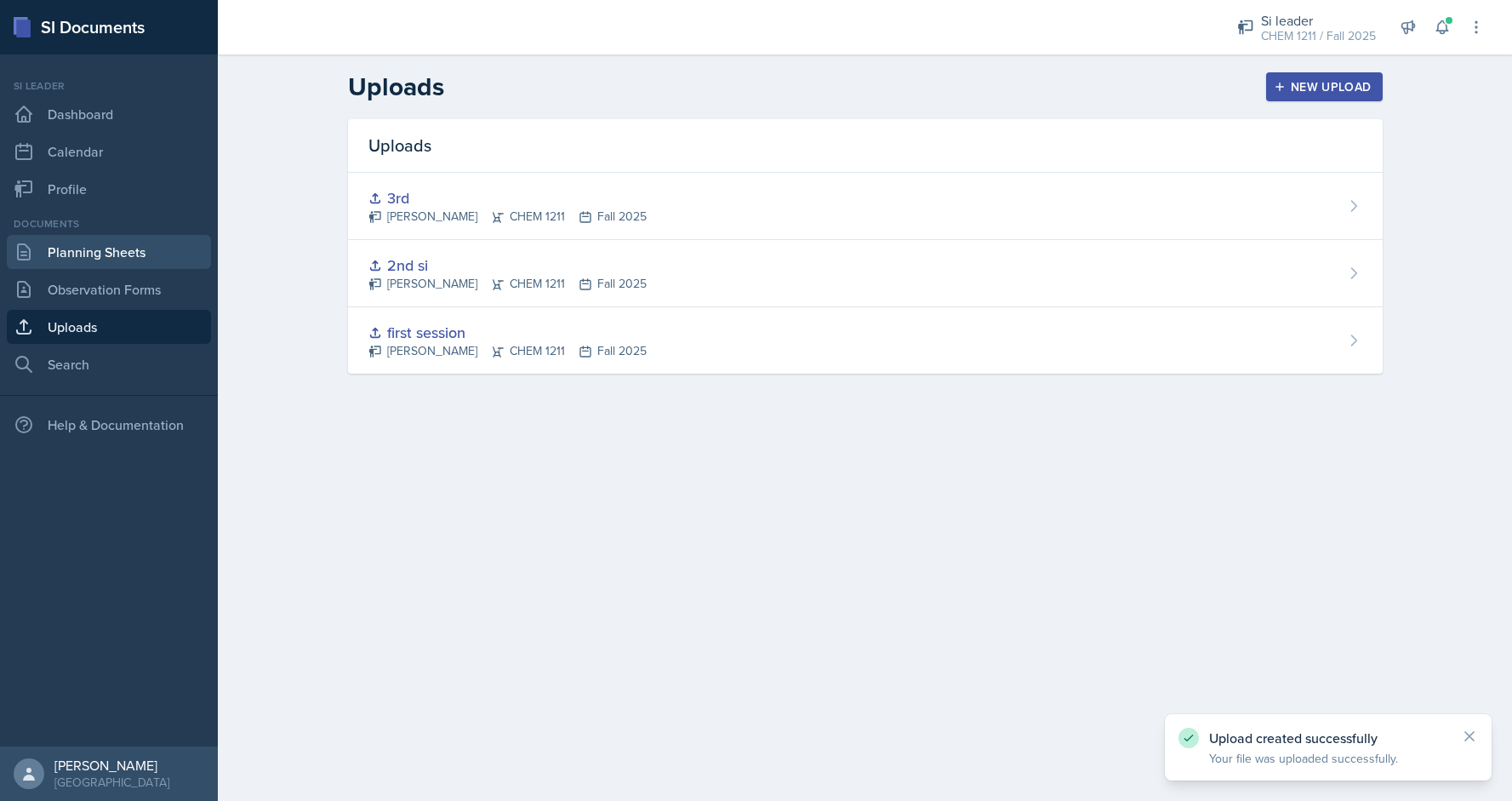
click at [147, 244] on link "Planning Sheets" at bounding box center [109, 252] width 204 height 34
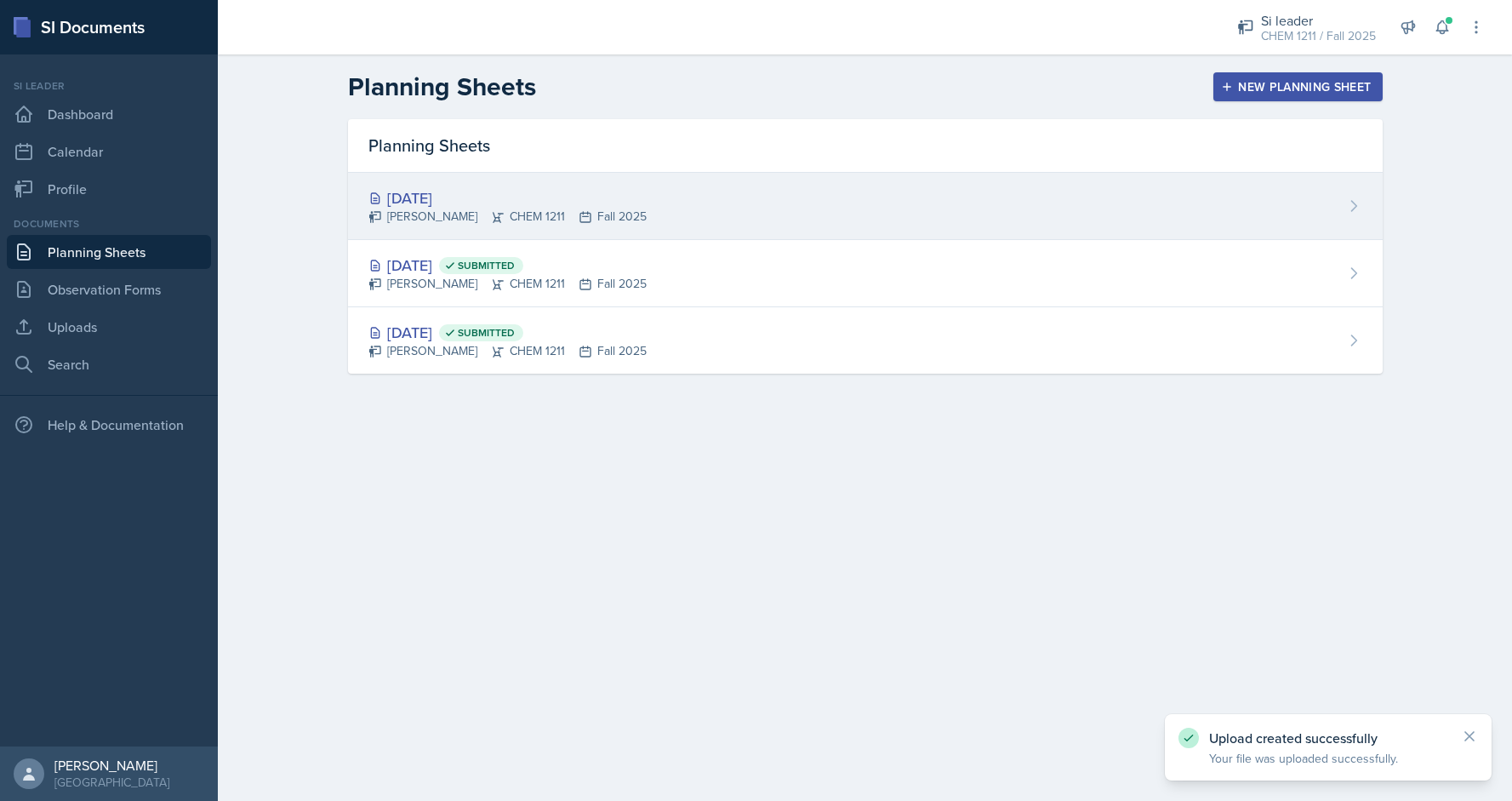
click at [1074, 182] on div "[DATE] [PERSON_NAME] CHEM 1211 Fall 2025" at bounding box center [866, 206] width 1035 height 68
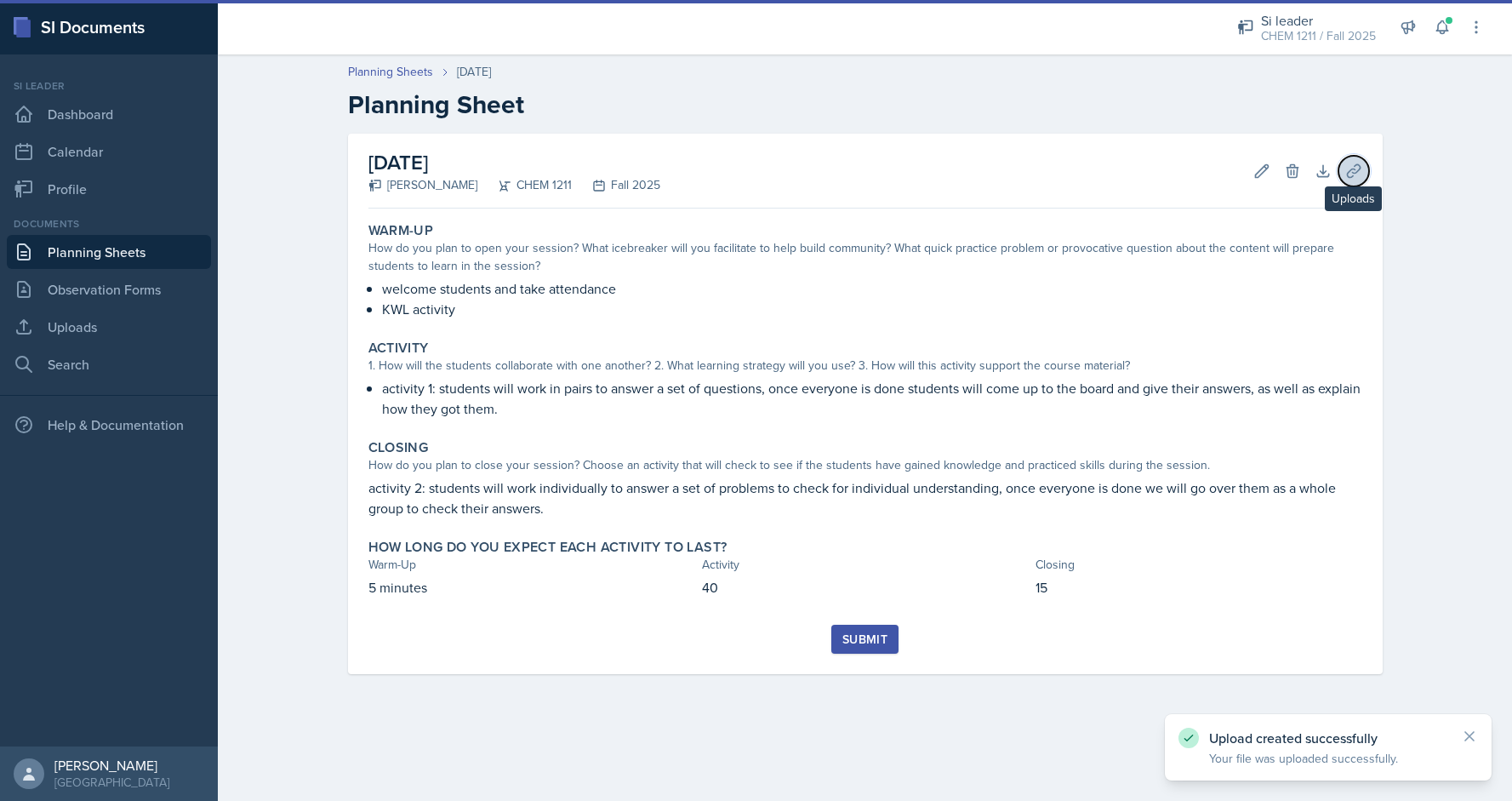
click at [1355, 175] on icon at bounding box center [1354, 171] width 17 height 17
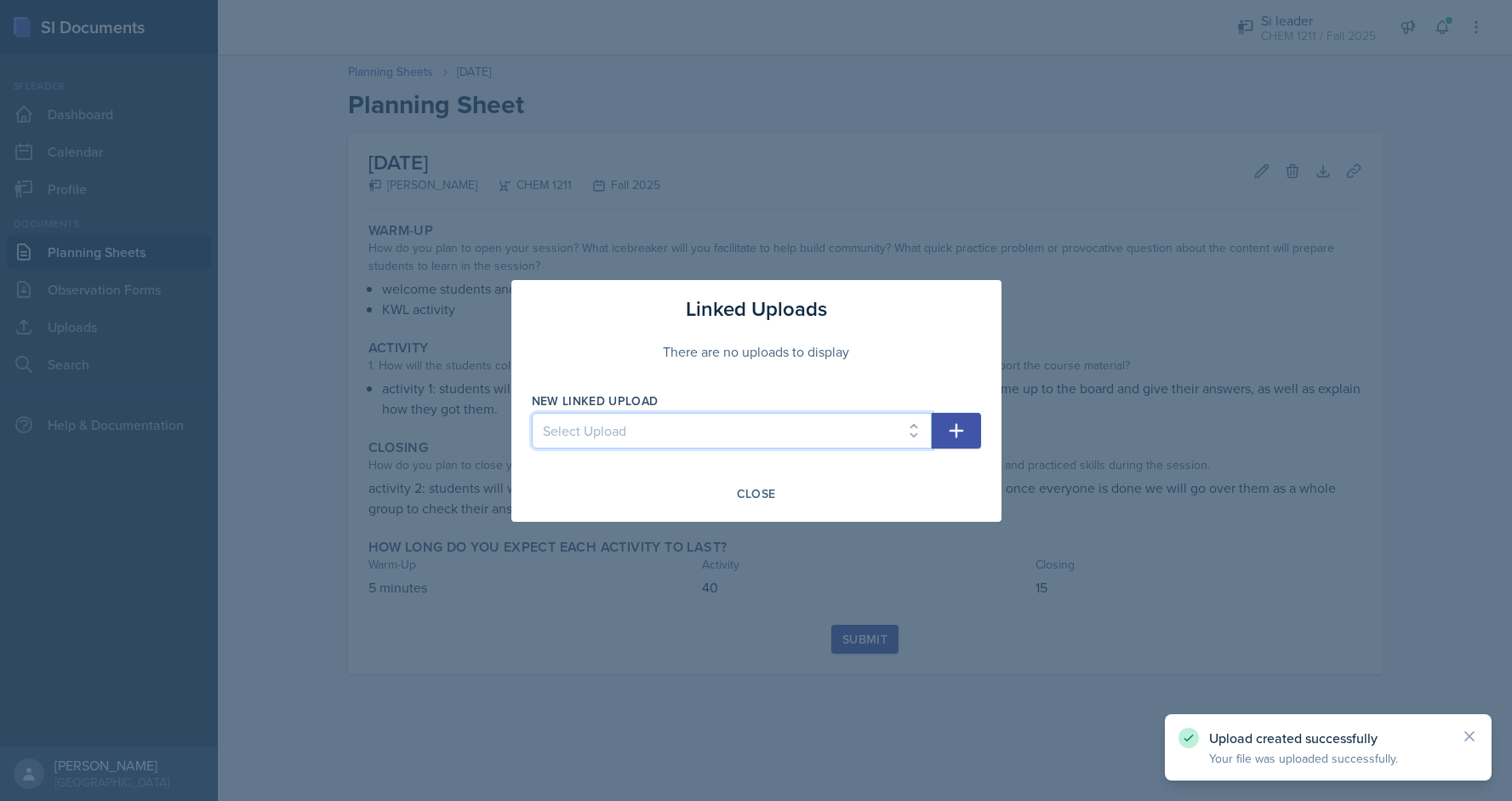
click at [854, 416] on select "Select Upload first session 2nd si 3rd" at bounding box center [732, 430] width 400 height 36
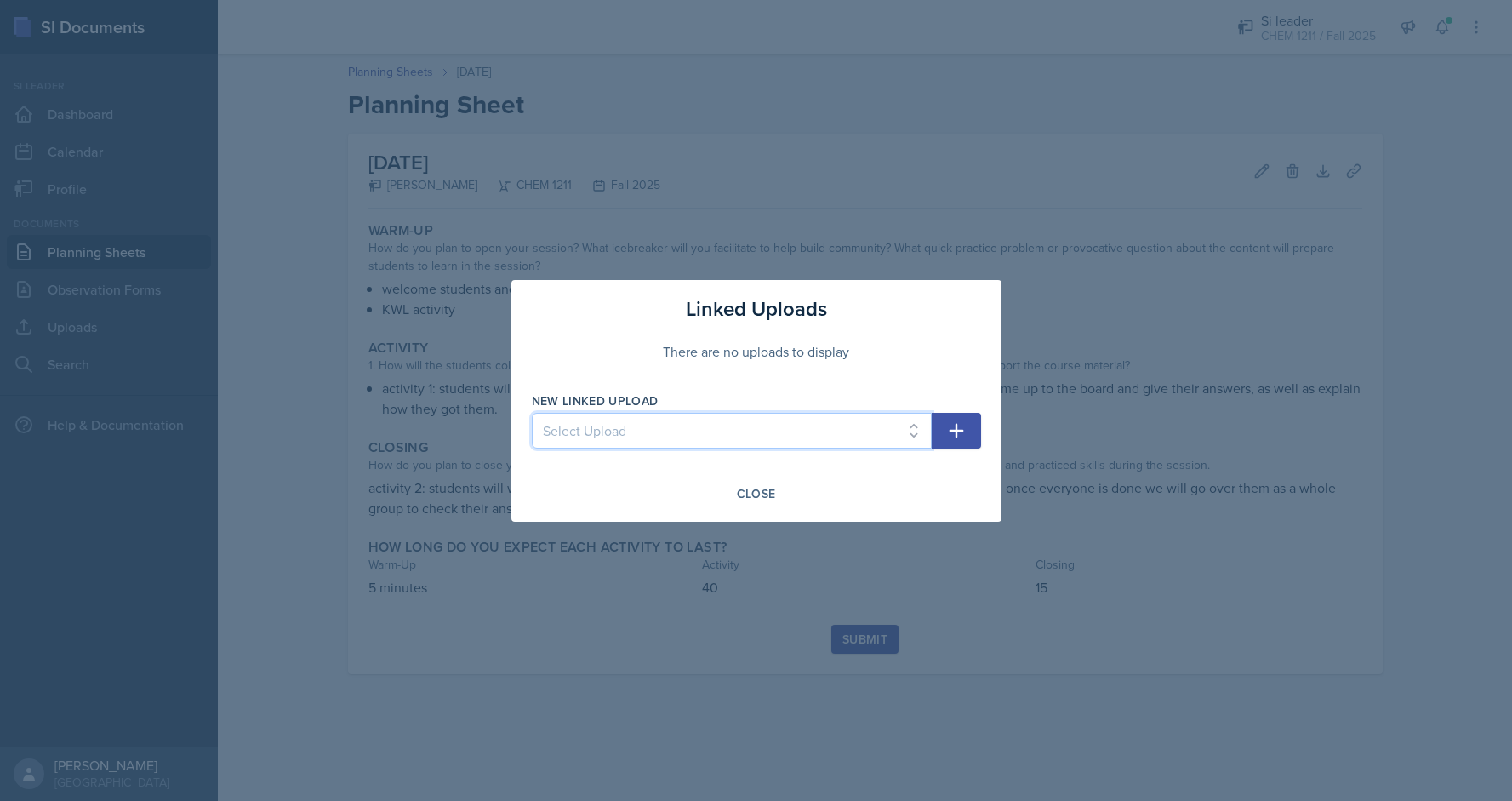
select select "dee22971-e34c-4883-9ca7-a94a69fc4e65"
click at [532, 413] on select "Select Upload first session 2nd si 3rd" at bounding box center [732, 430] width 400 height 36
click at [972, 441] on button "button" at bounding box center [956, 430] width 50 height 36
select select
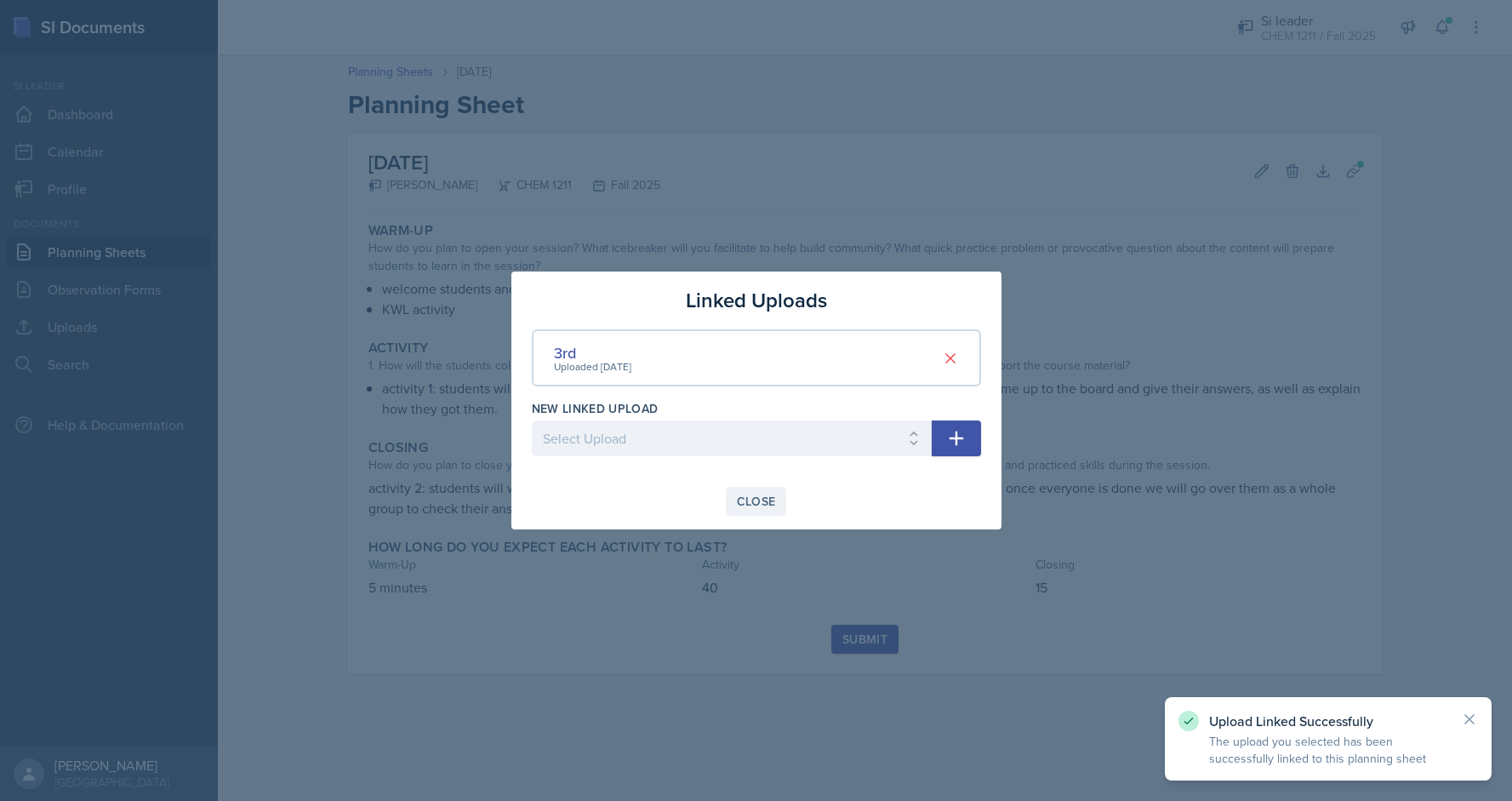
click at [771, 502] on div "Close" at bounding box center [756, 501] width 39 height 13
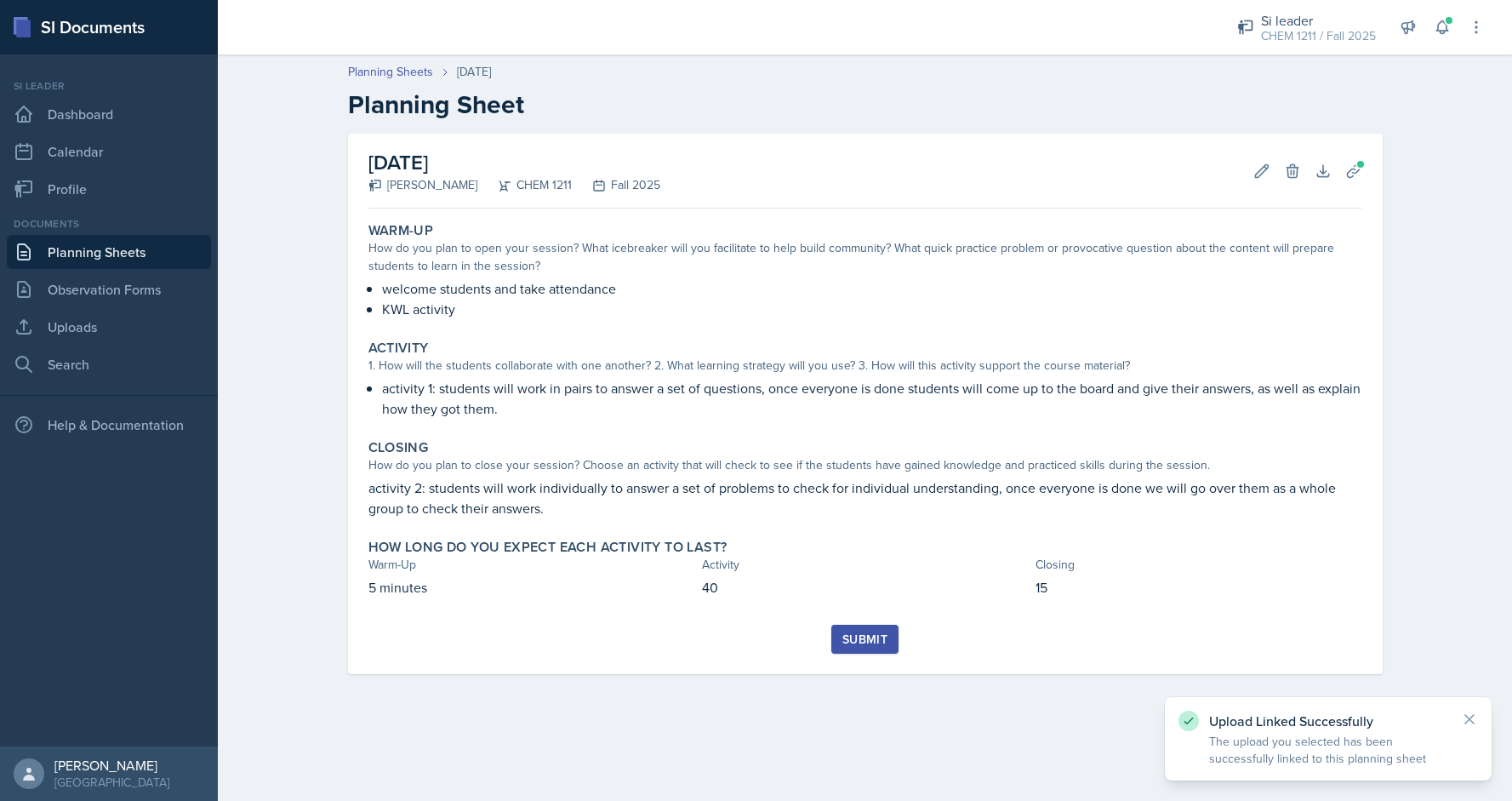
click at [858, 637] on div "Submit" at bounding box center [865, 638] width 45 height 13
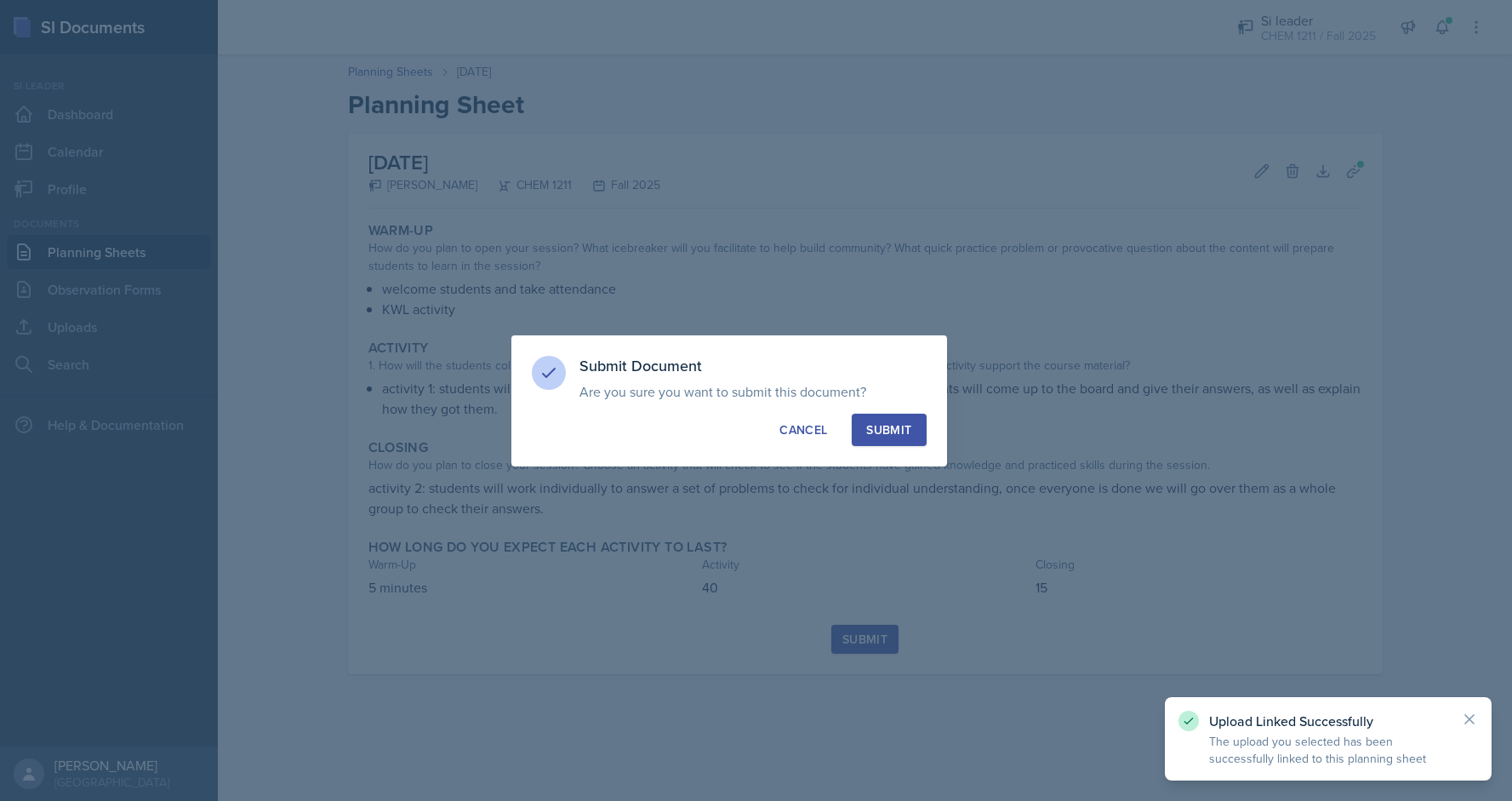
click at [901, 417] on button "Submit" at bounding box center [888, 429] width 74 height 32
